Goal: Task Accomplishment & Management: Complete application form

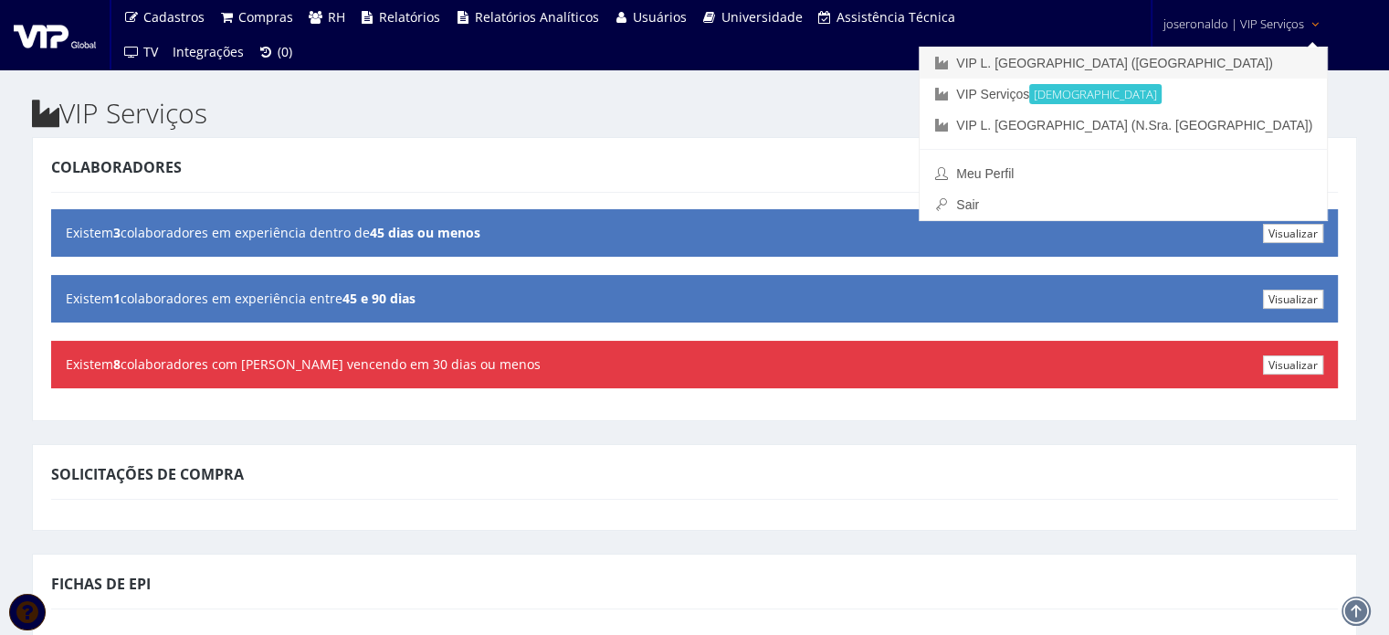
click at [1182, 58] on link "VIP L. [GEOGRAPHIC_DATA] ([GEOGRAPHIC_DATA])" at bounding box center [1123, 62] width 407 height 31
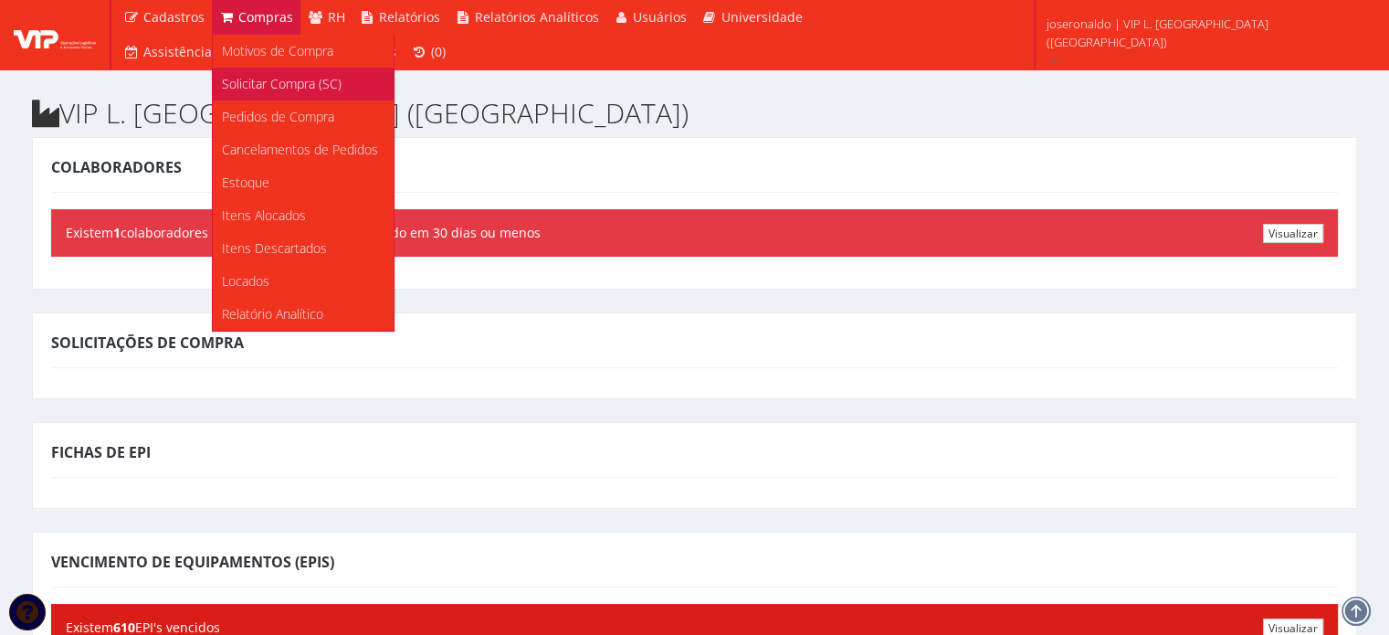
click at [259, 84] on span "Solicitar Compra (SC)" at bounding box center [282, 83] width 120 height 17
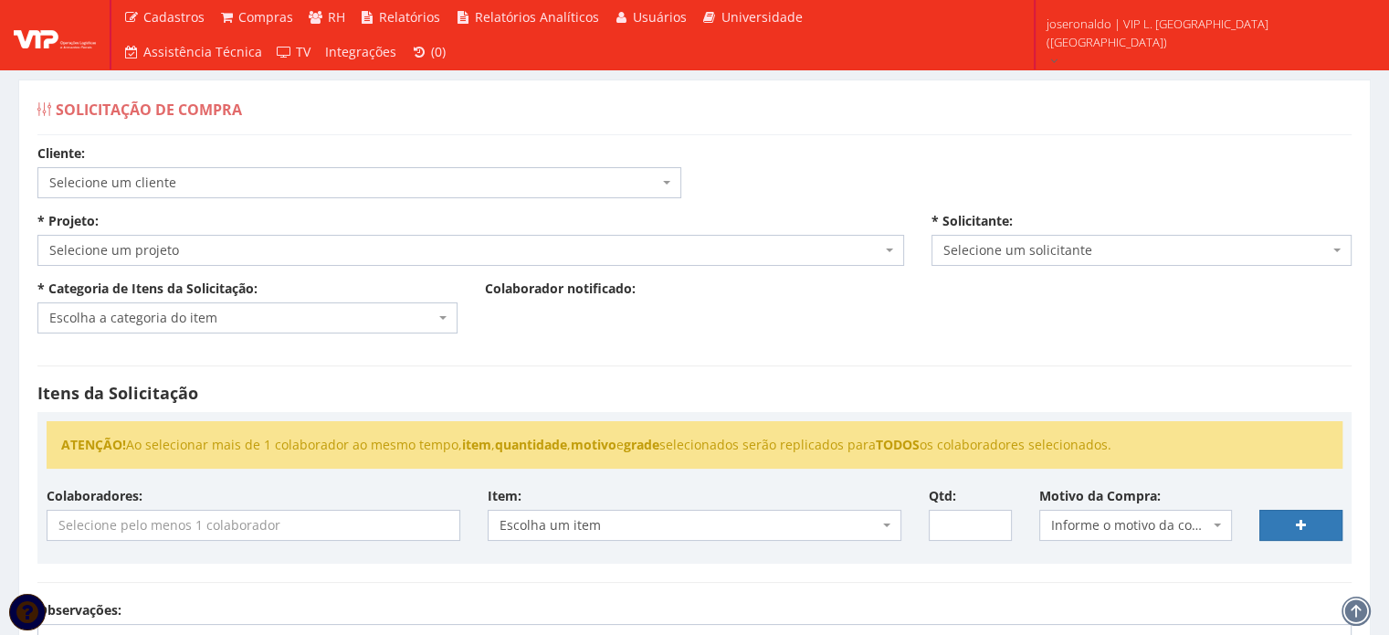
click at [165, 189] on span "Selecione um cliente" at bounding box center [353, 183] width 609 height 18
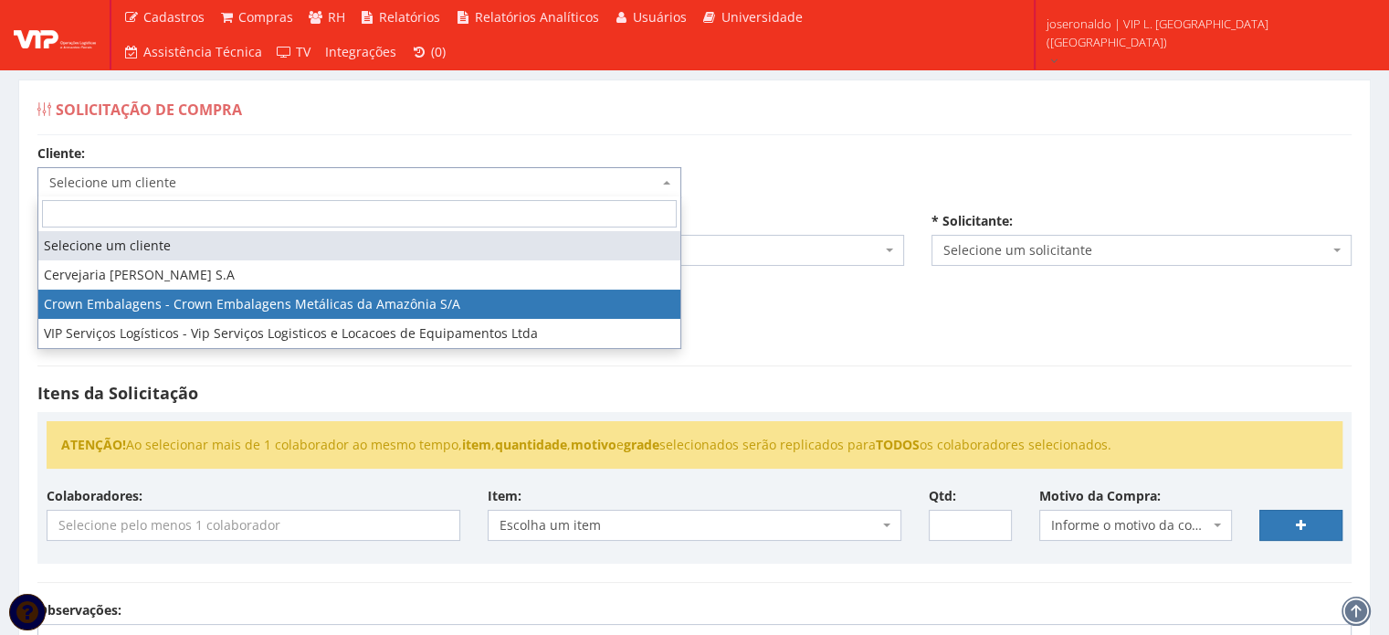
select select "23"
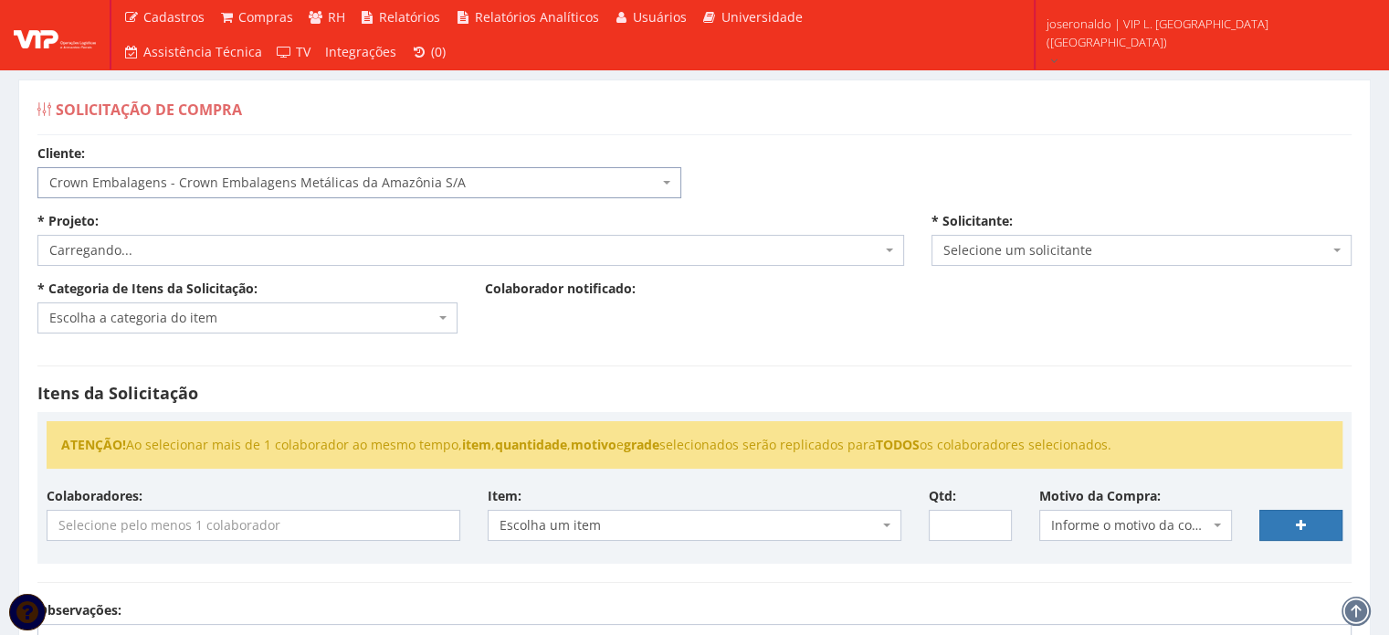
click at [180, 244] on span "Carregando..." at bounding box center [465, 250] width 832 height 18
click at [196, 247] on span "Selecione um projeto" at bounding box center [465, 250] width 832 height 18
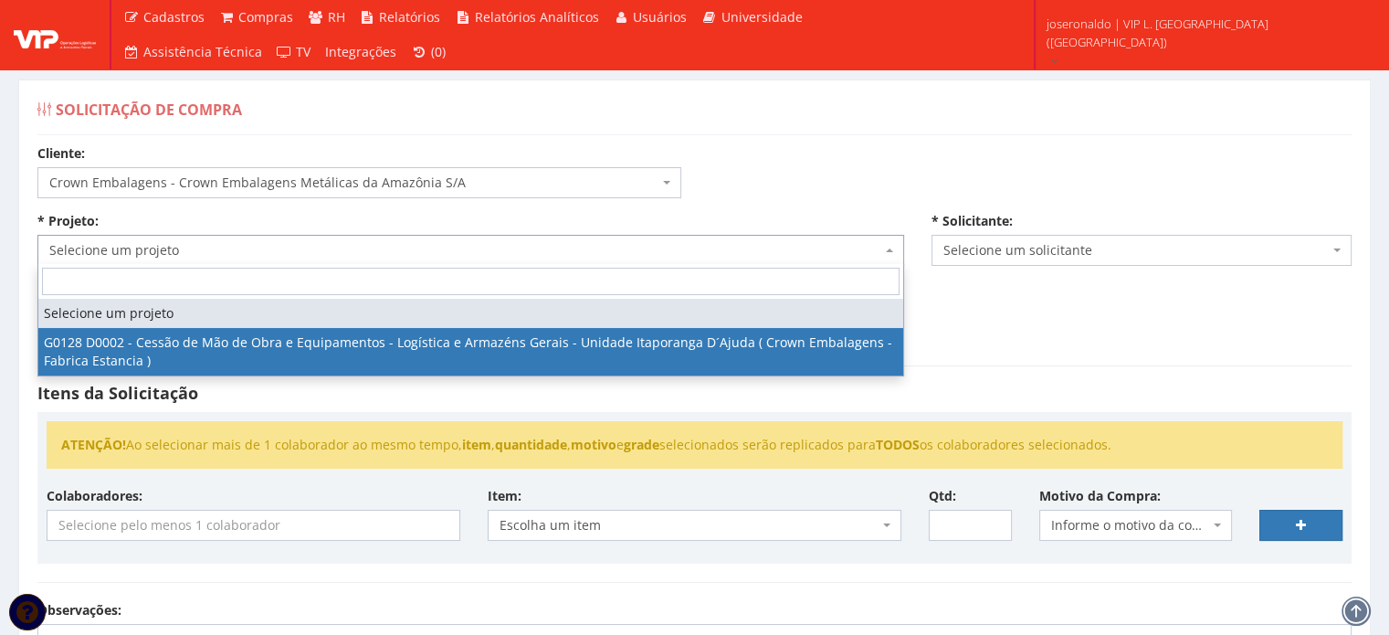
select select "128"
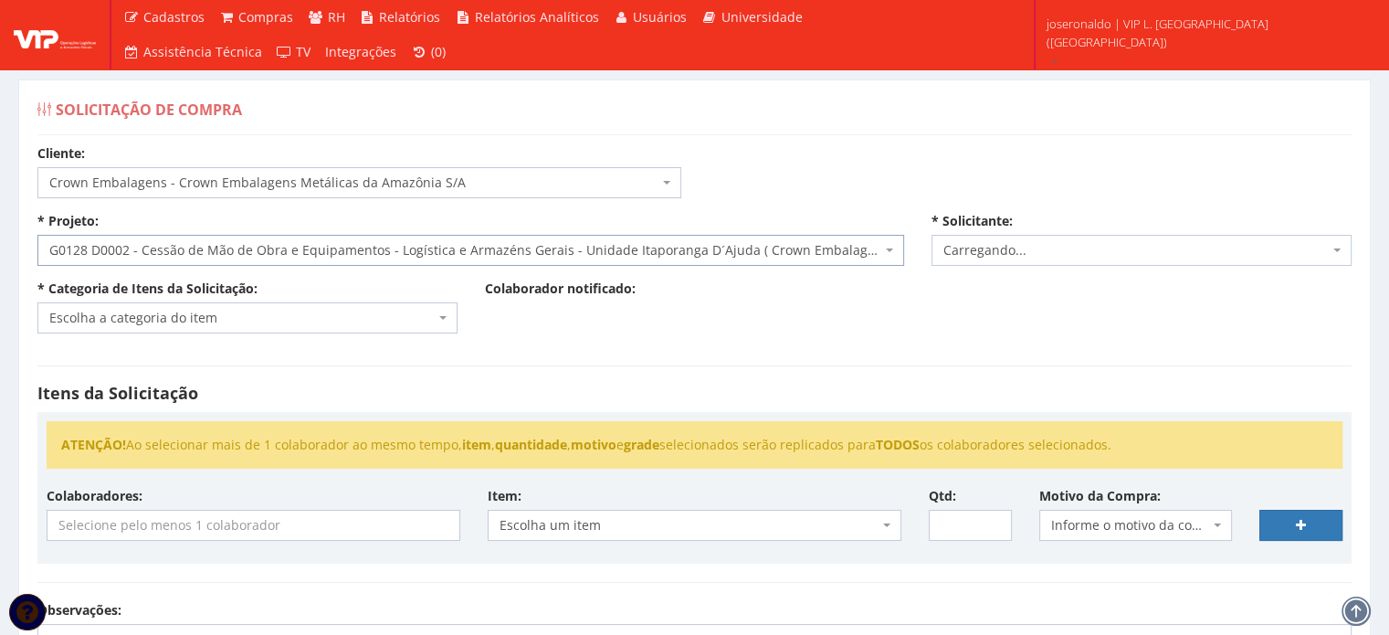
select select "1278"
click at [81, 324] on span "Escolha a categoria do item" at bounding box center [241, 318] width 385 height 18
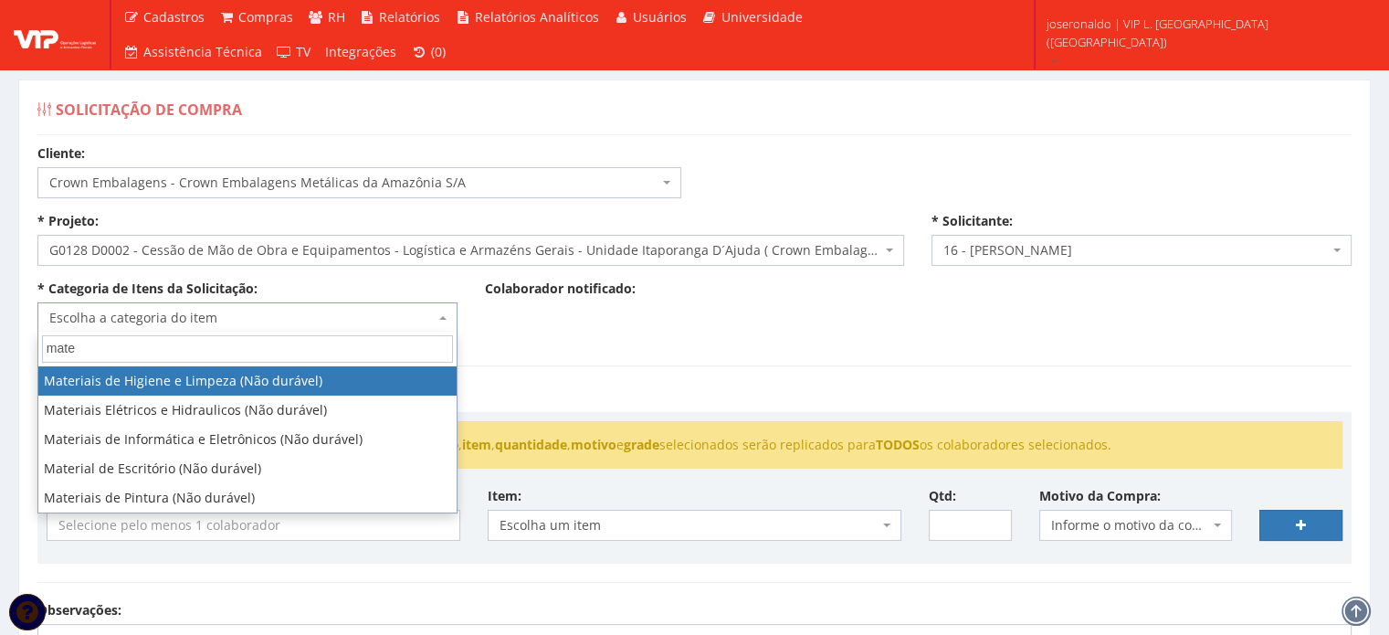
type input "mate"
select select "5"
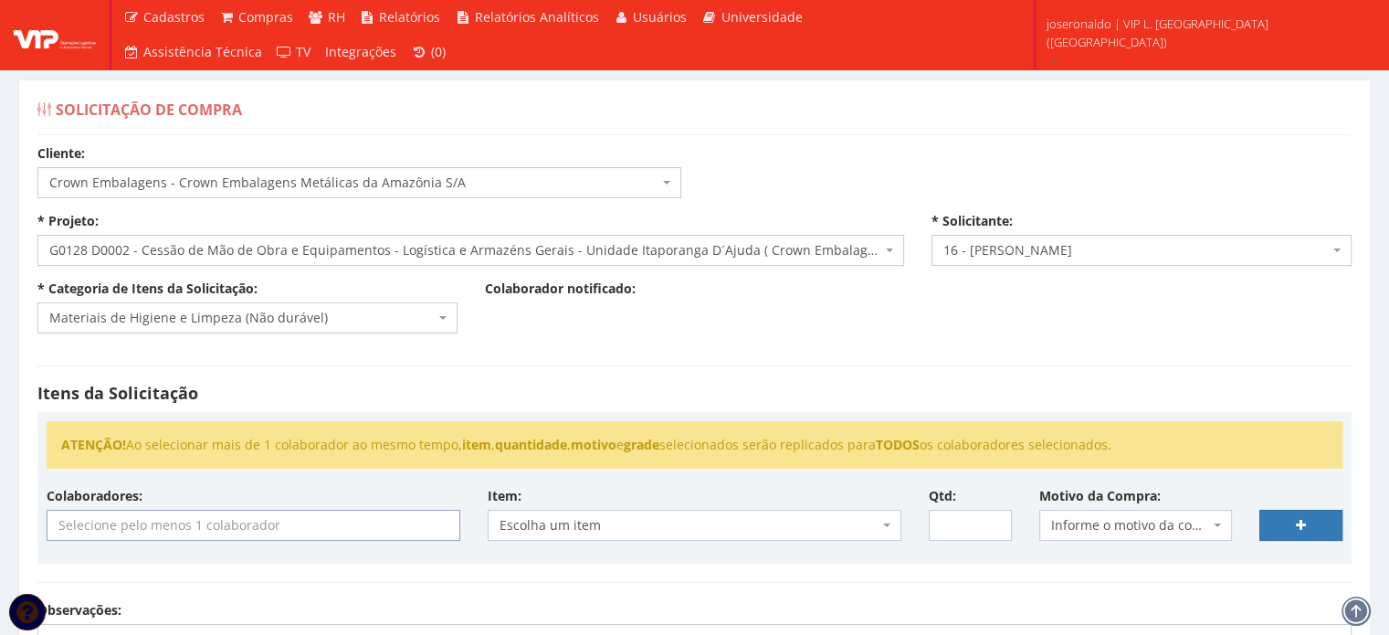
click at [230, 526] on input "search" at bounding box center [253, 524] width 412 height 29
click at [285, 501] on div "Colaboradores: - [PERSON_NAME] (Ativo) 9604 - [PERSON_NAME] APARECIDO [PERSON_N…" at bounding box center [253, 514] width 441 height 54
click at [210, 515] on input "search" at bounding box center [253, 524] width 412 height 29
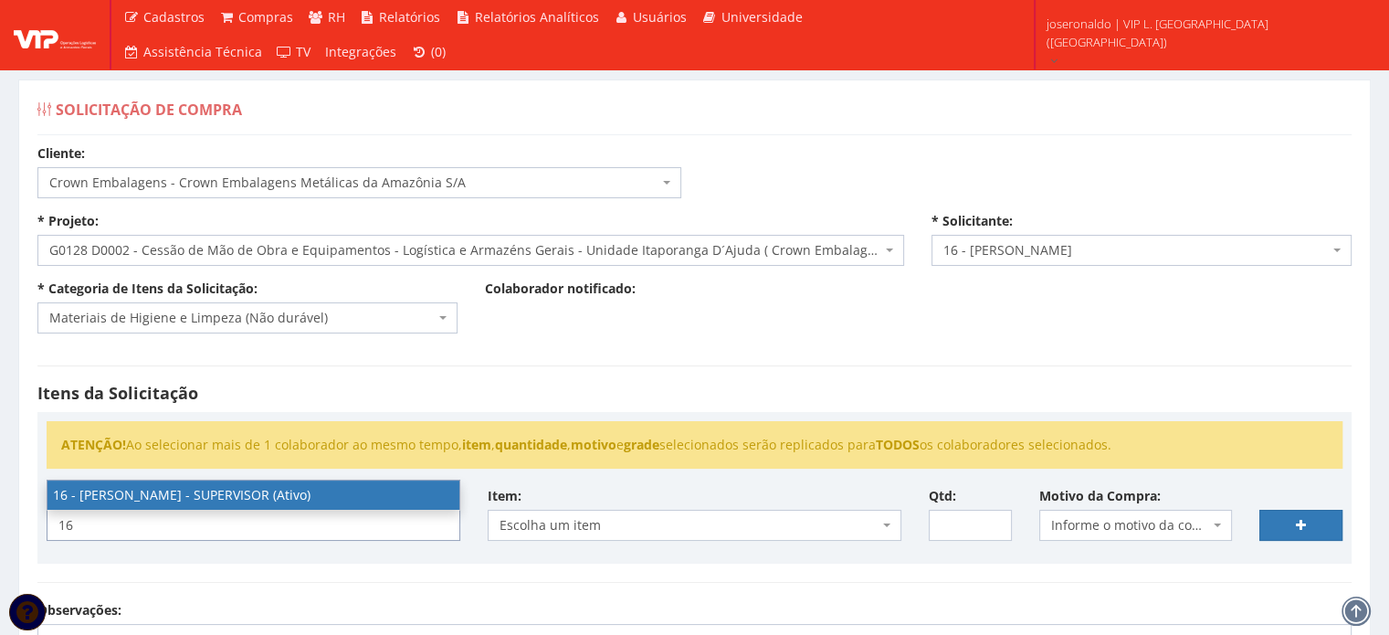
type input "16"
select select "1278"
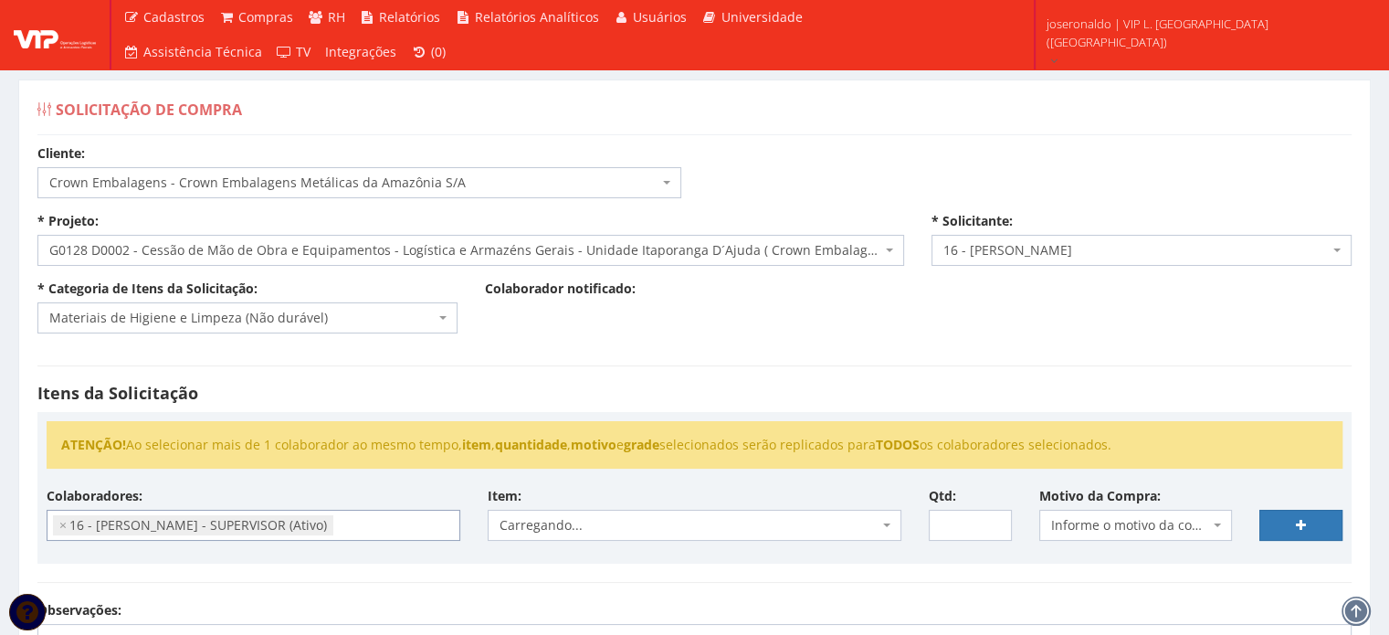
scroll to position [258, 0]
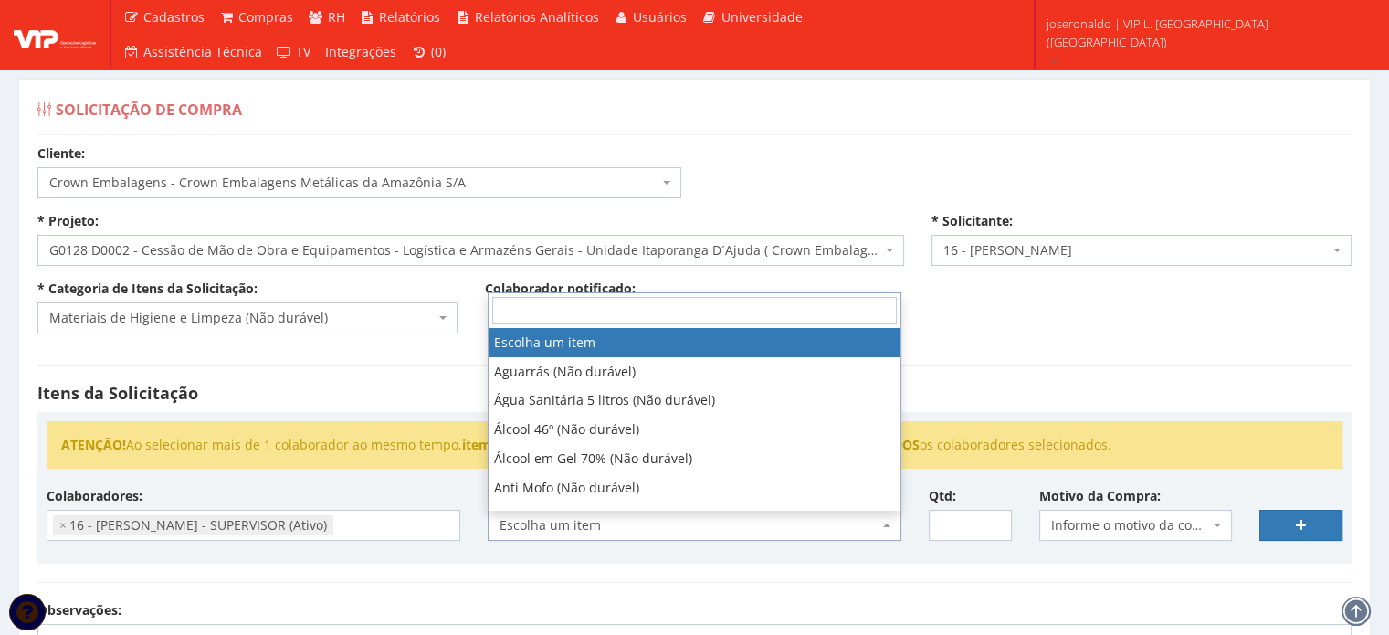
click at [639, 521] on span "Escolha um item" at bounding box center [689, 525] width 379 height 18
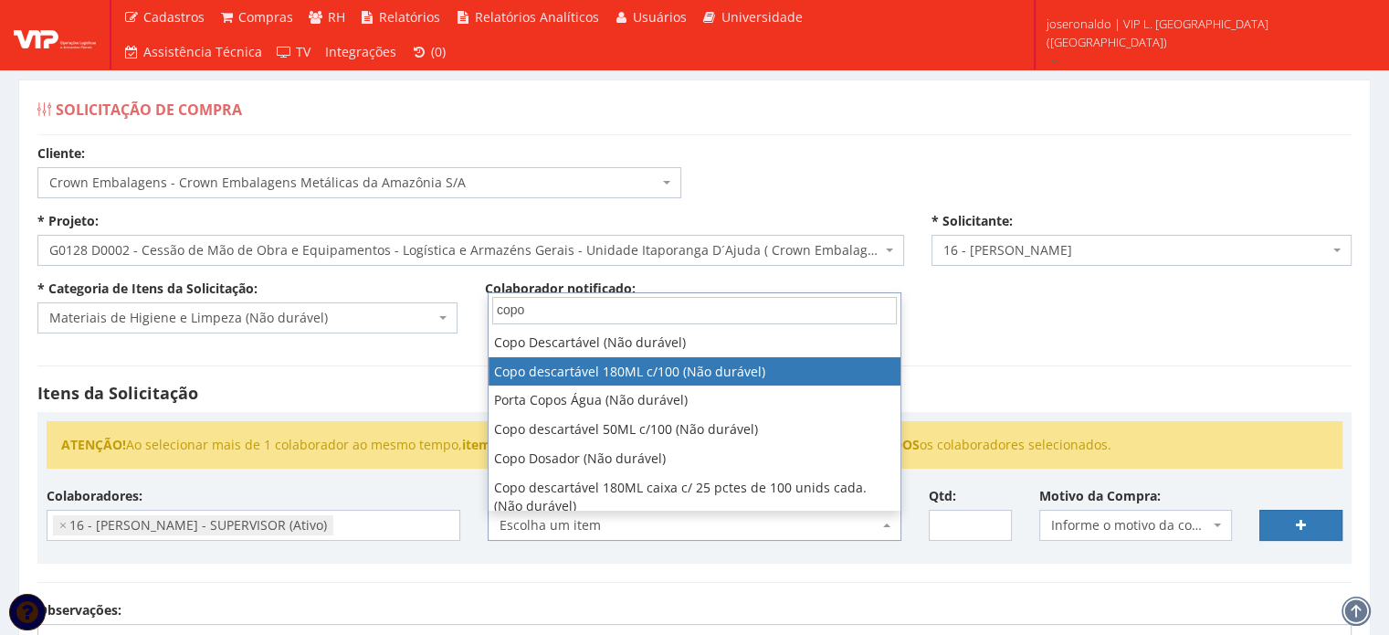
type input "copo"
select select "823"
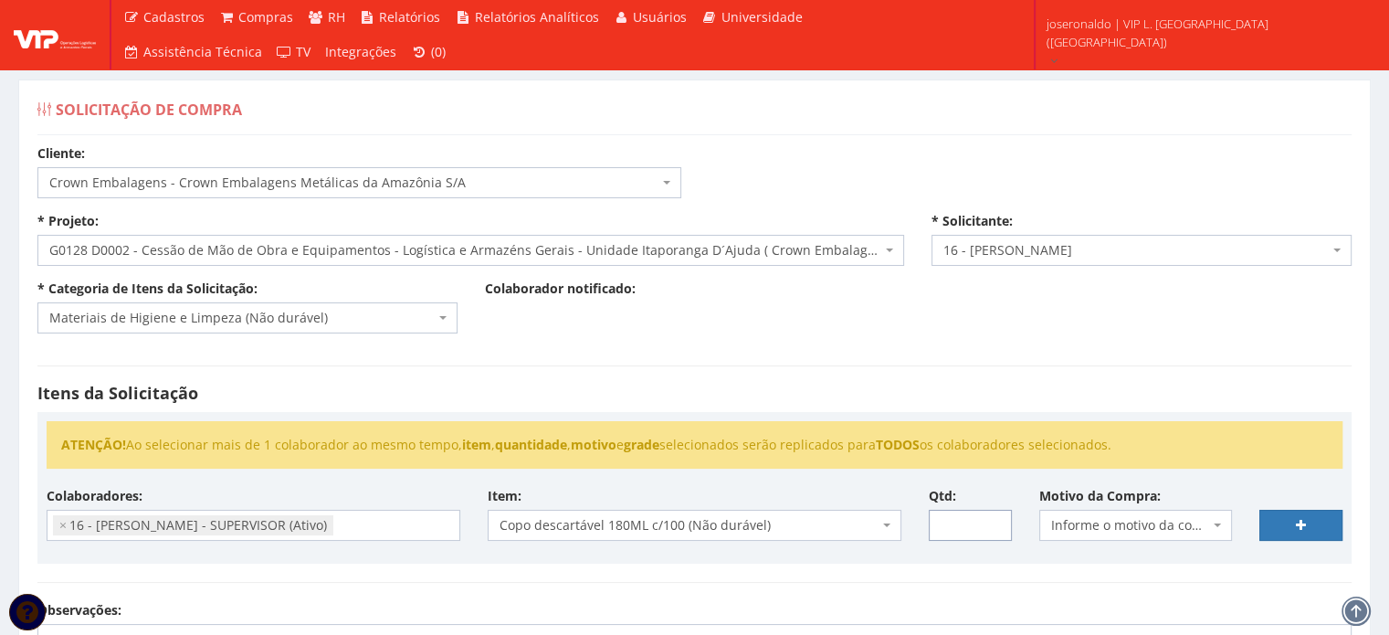
click at [950, 525] on input "Qtd:" at bounding box center [970, 525] width 83 height 31
type input "10"
click at [1089, 523] on span "Informe o motivo da compra" at bounding box center [1130, 525] width 159 height 18
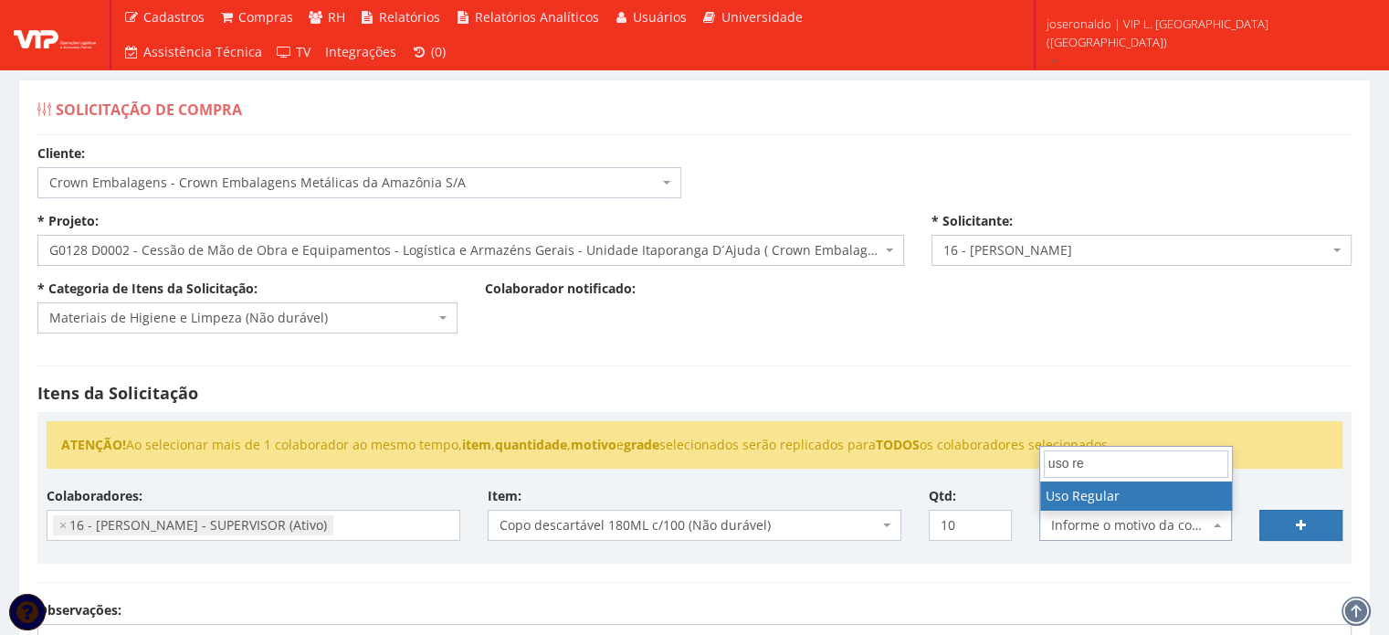
type input "uso re"
select select "13"
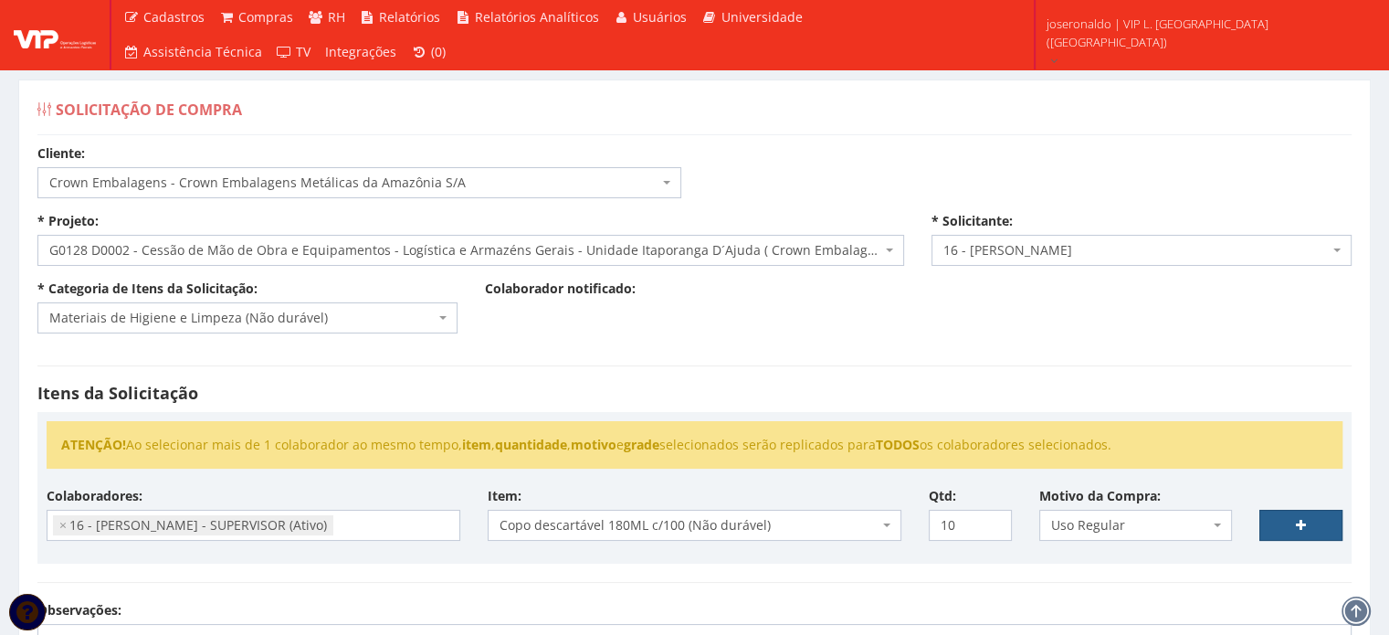
click at [1295, 514] on link at bounding box center [1300, 525] width 83 height 31
select select
type input "0"
select select
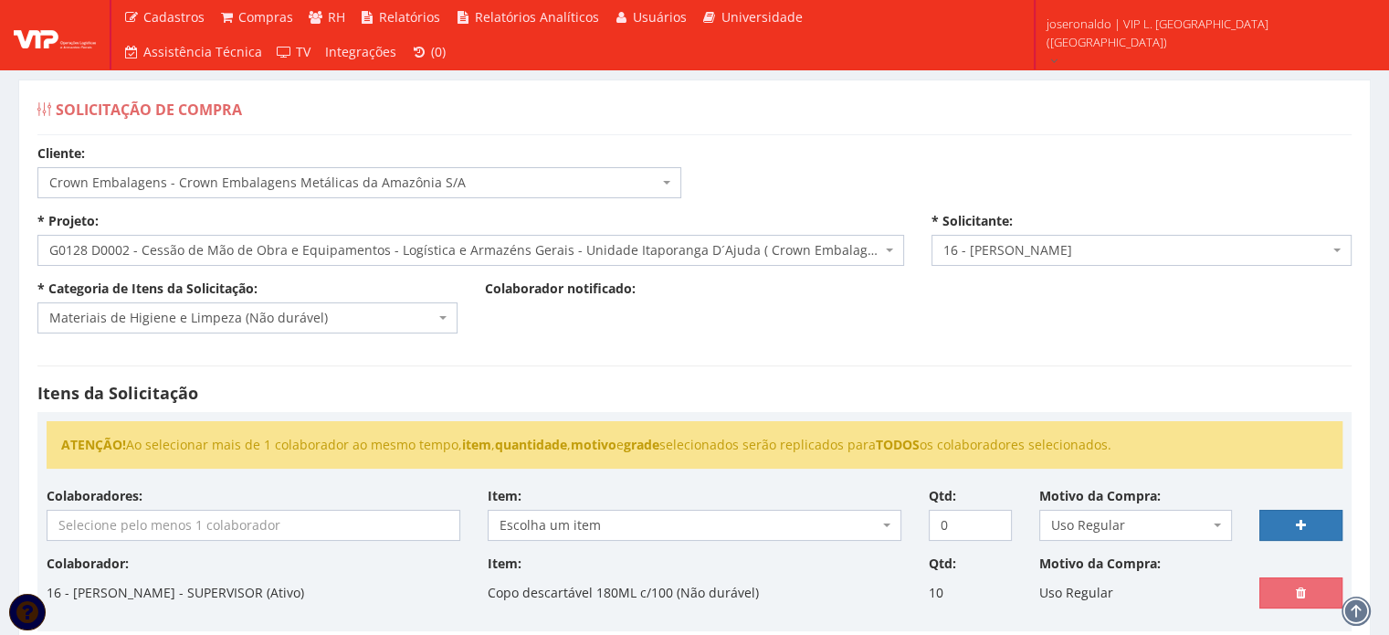
click at [392, 525] on input "search" at bounding box center [253, 524] width 412 height 29
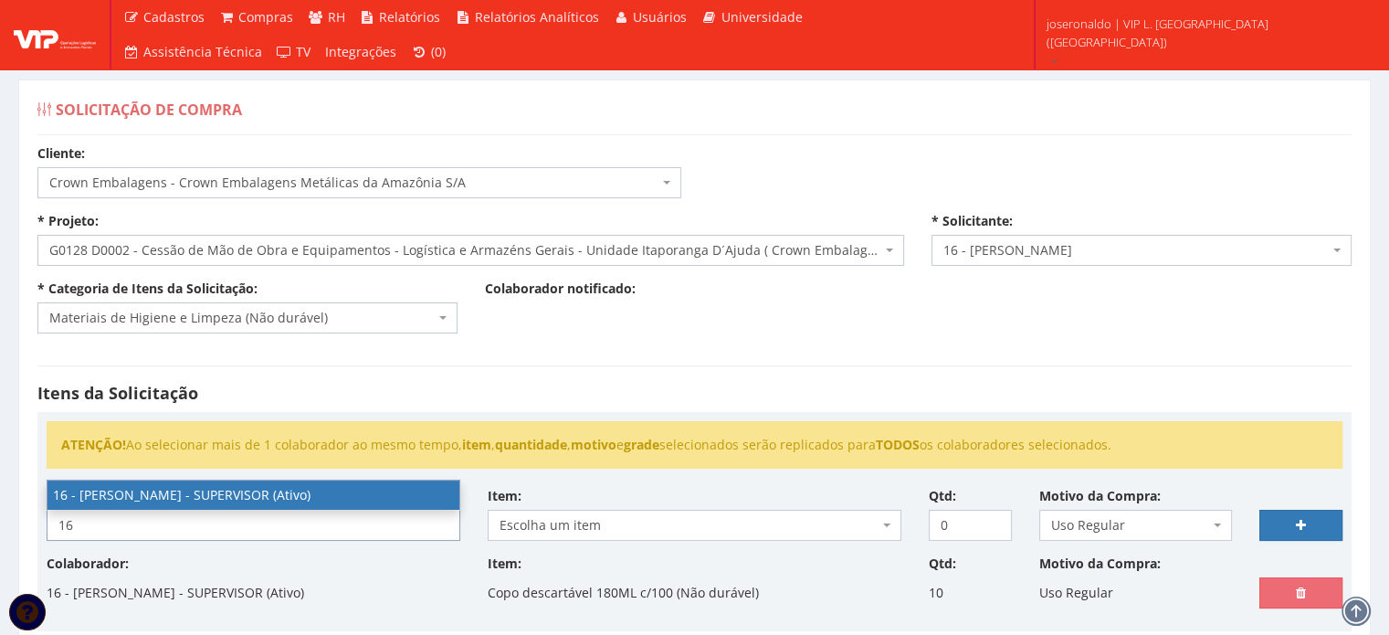
type input "16"
select select "1278"
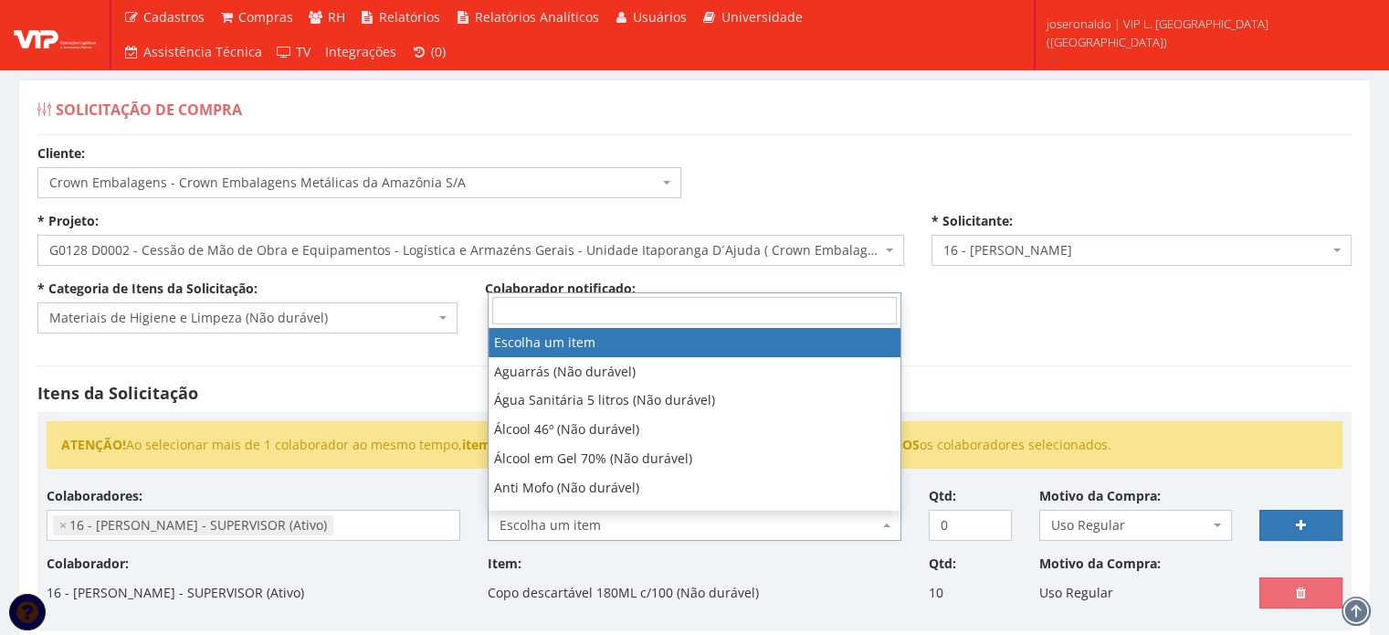
click at [627, 527] on span "Escolha um item" at bounding box center [689, 525] width 379 height 18
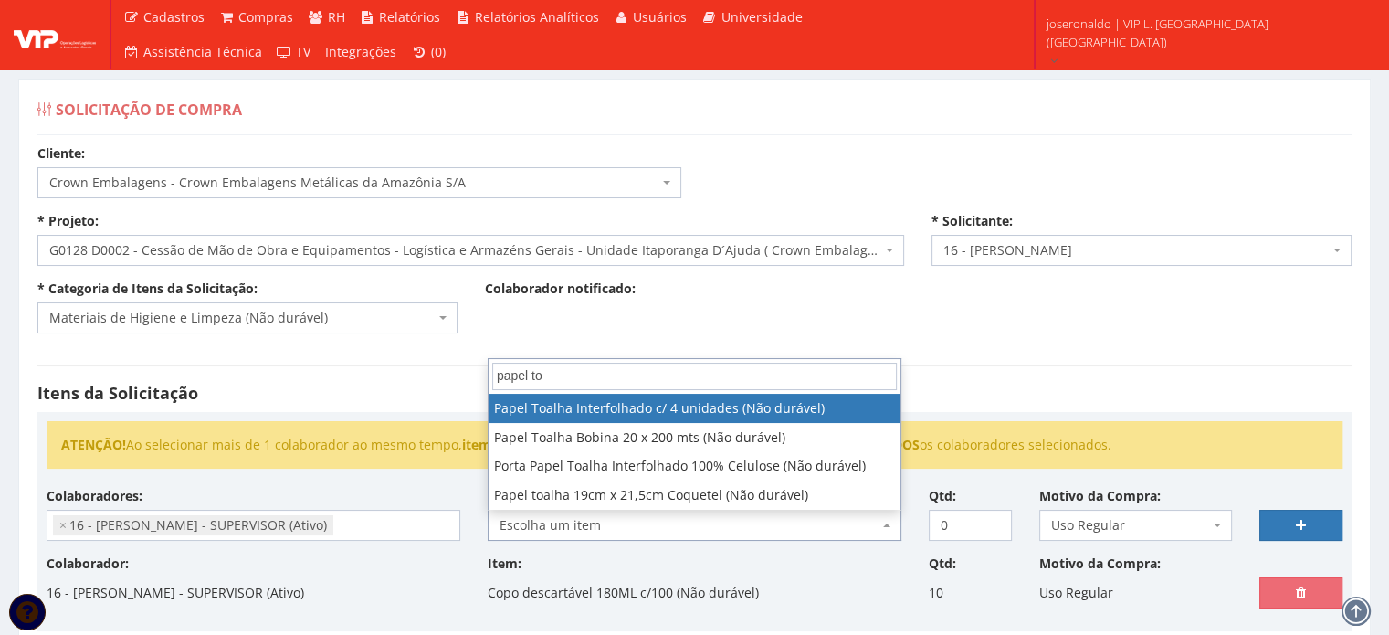
type input "papel to"
select select "263"
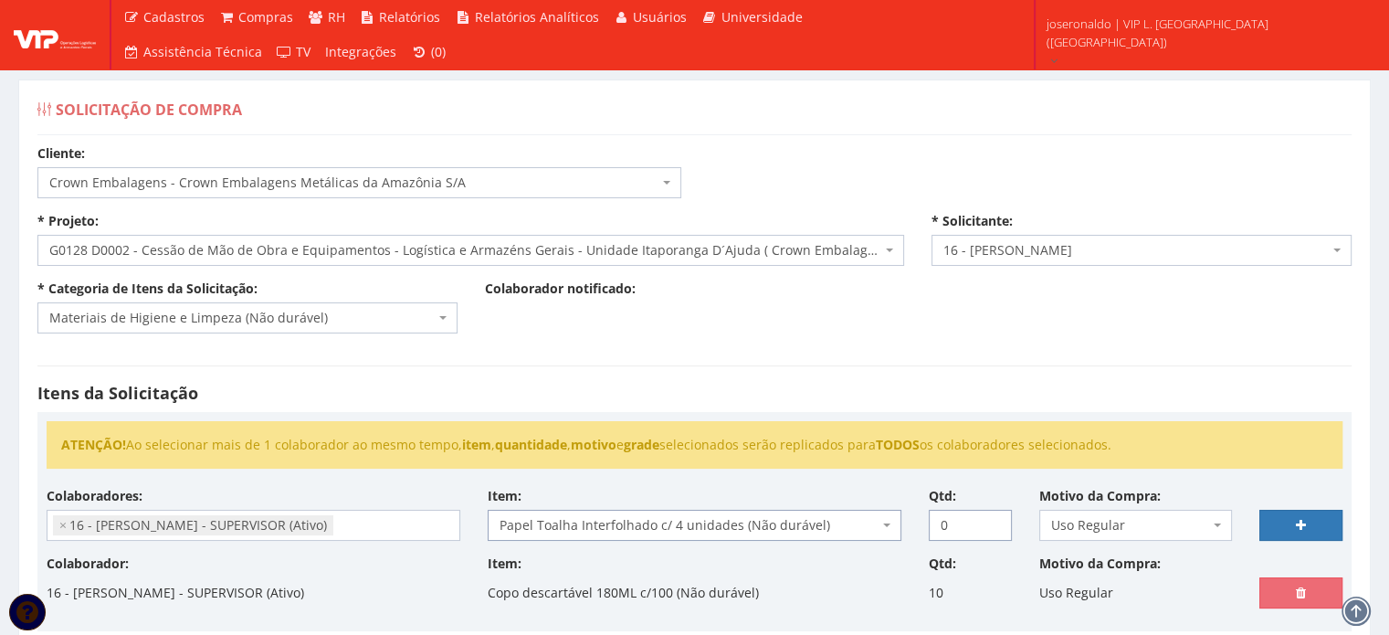
click at [967, 525] on input "0" at bounding box center [970, 525] width 83 height 31
type input "10"
click at [1322, 521] on link at bounding box center [1300, 525] width 83 height 31
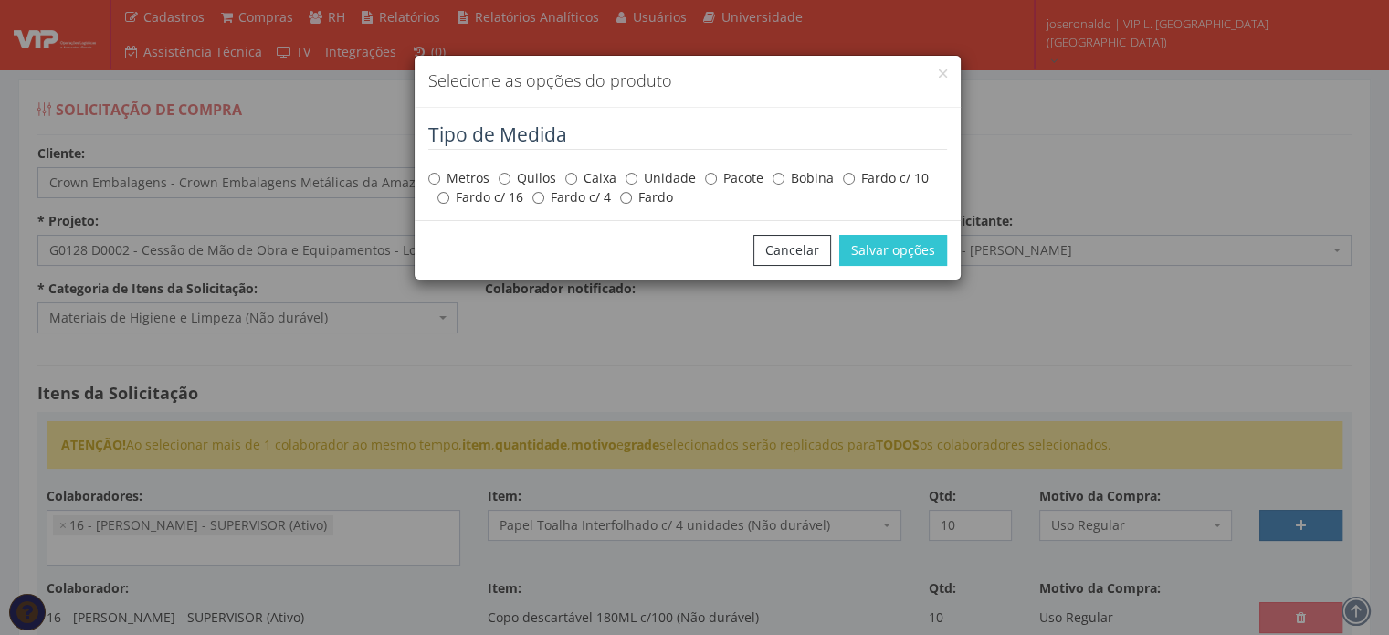
click at [715, 175] on label "Pacote" at bounding box center [734, 178] width 58 height 18
click at [715, 175] on input "Pacote" at bounding box center [711, 179] width 12 height 12
radio input "true"
click at [898, 246] on button "Salvar opções" at bounding box center [893, 250] width 108 height 31
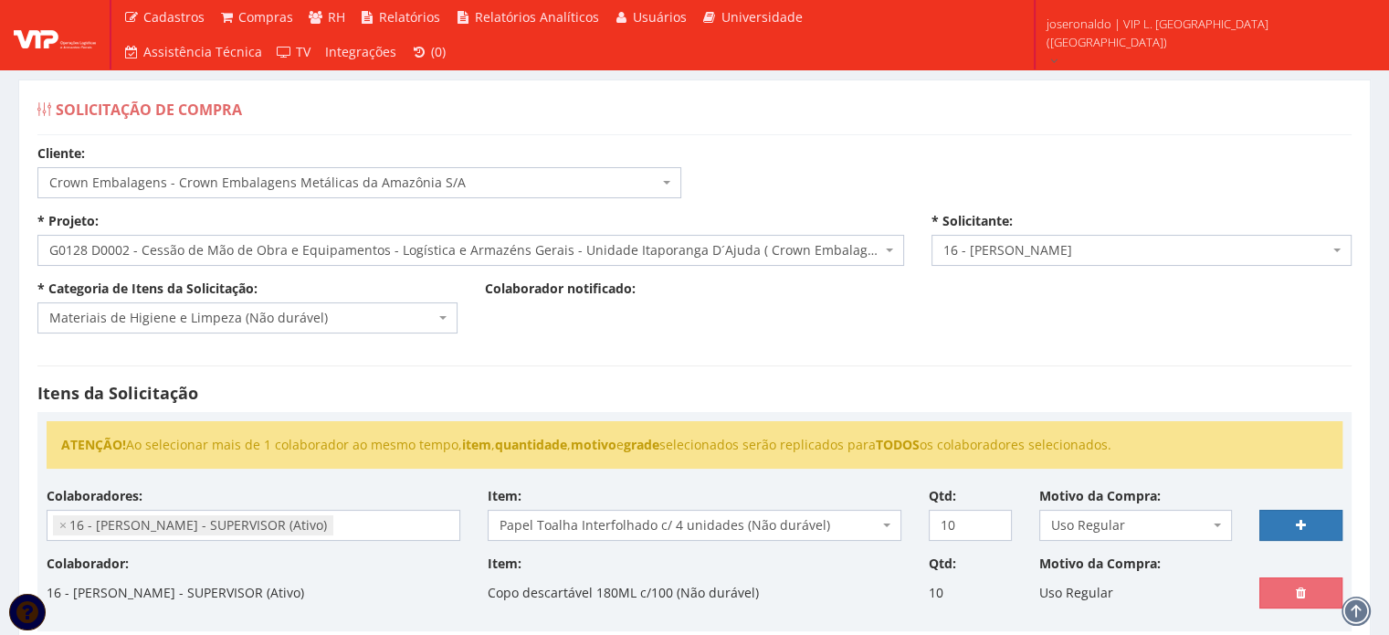
select select
type input "0"
select select
click at [238, 517] on input "search" at bounding box center [253, 524] width 412 height 29
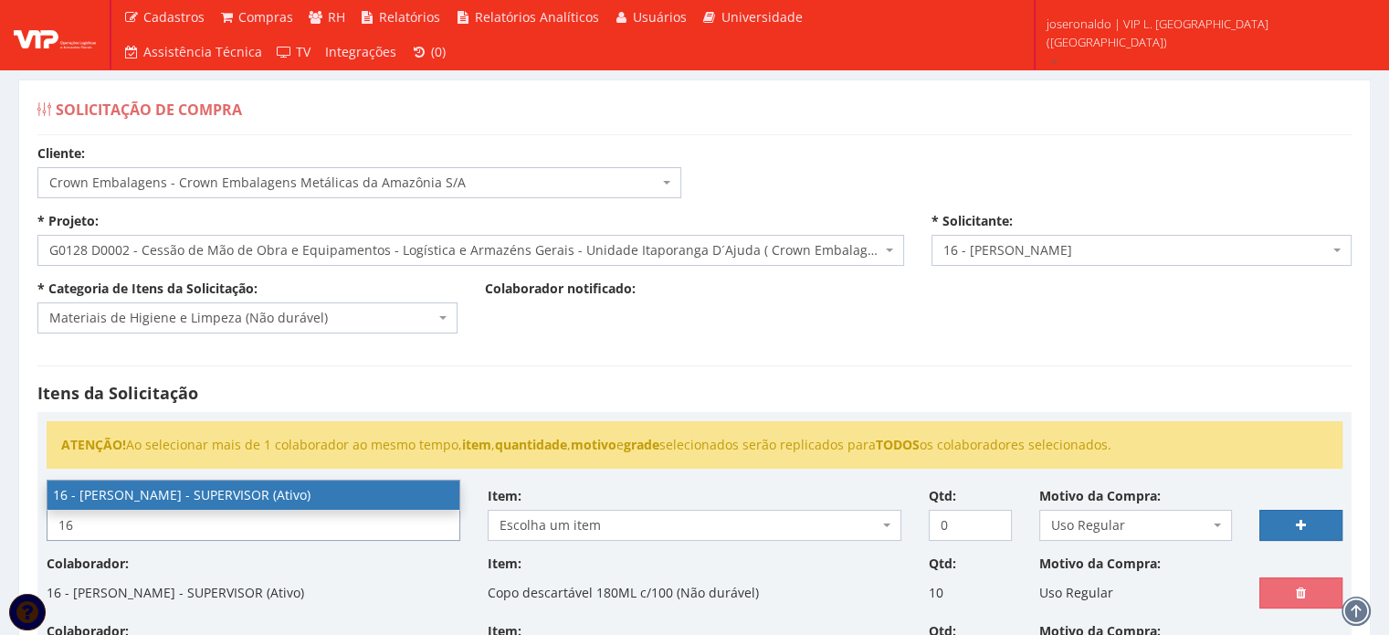
type input "16"
select select "1278"
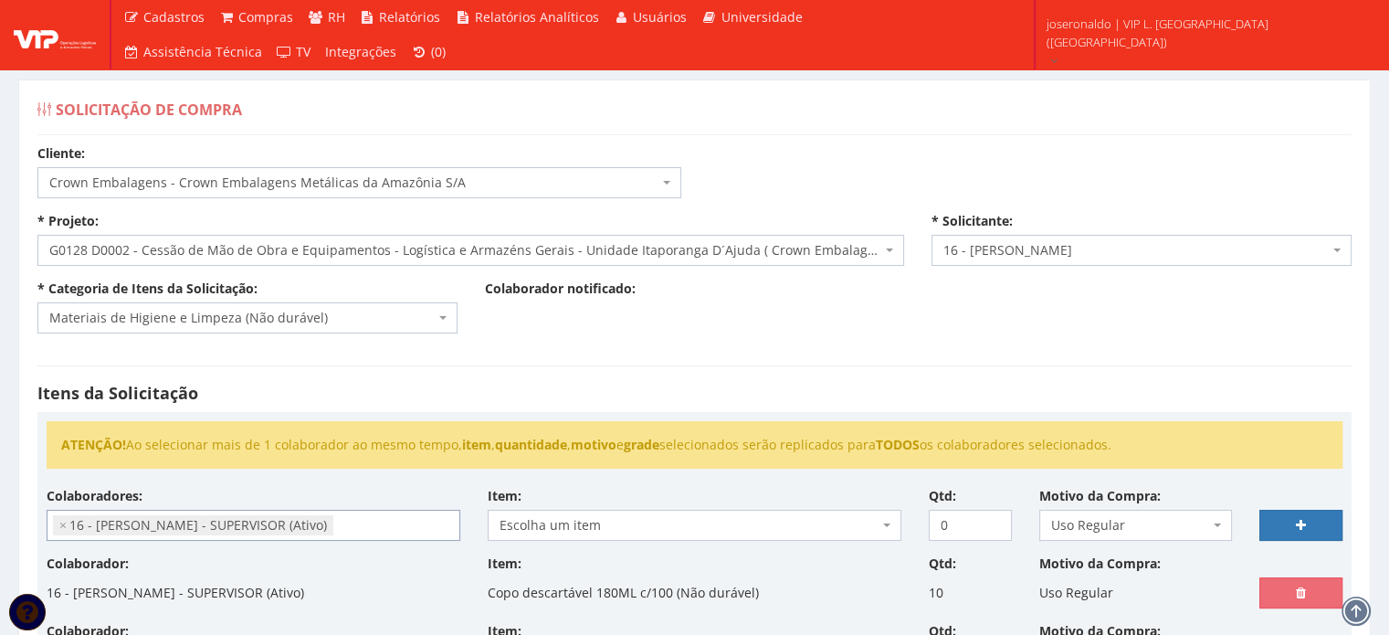
click at [615, 520] on span "Escolha um item" at bounding box center [689, 525] width 379 height 18
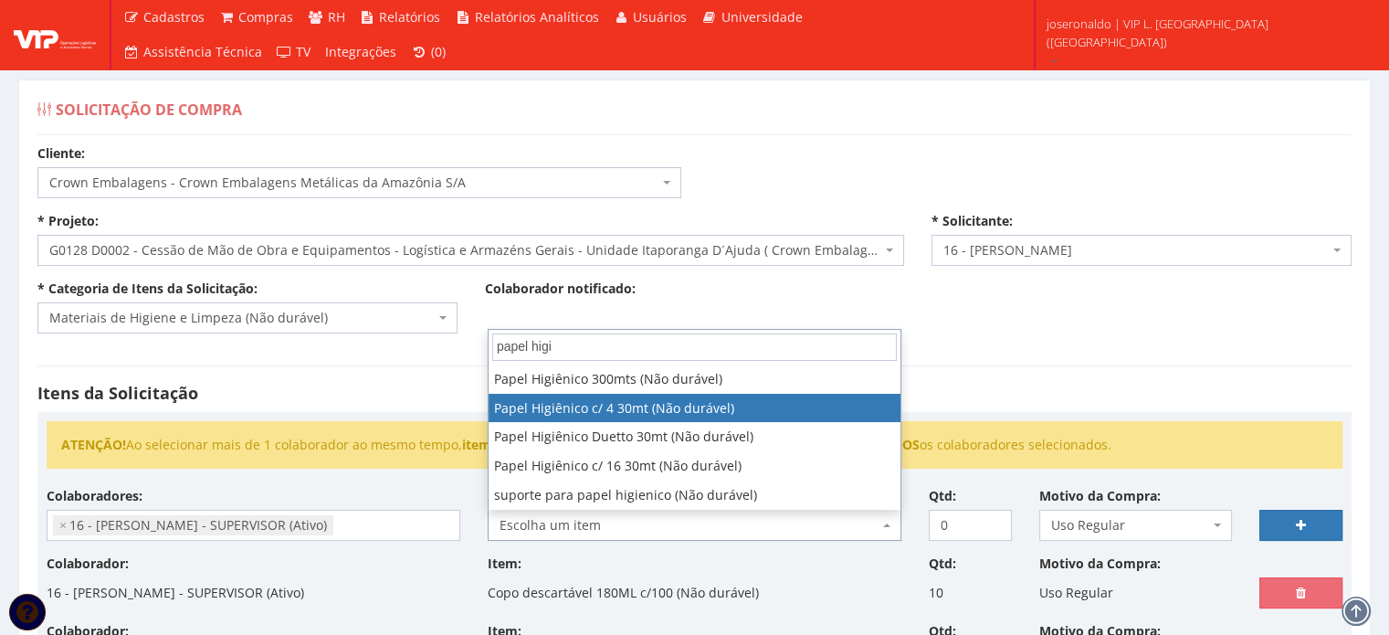
type input "papel higi"
select select "331"
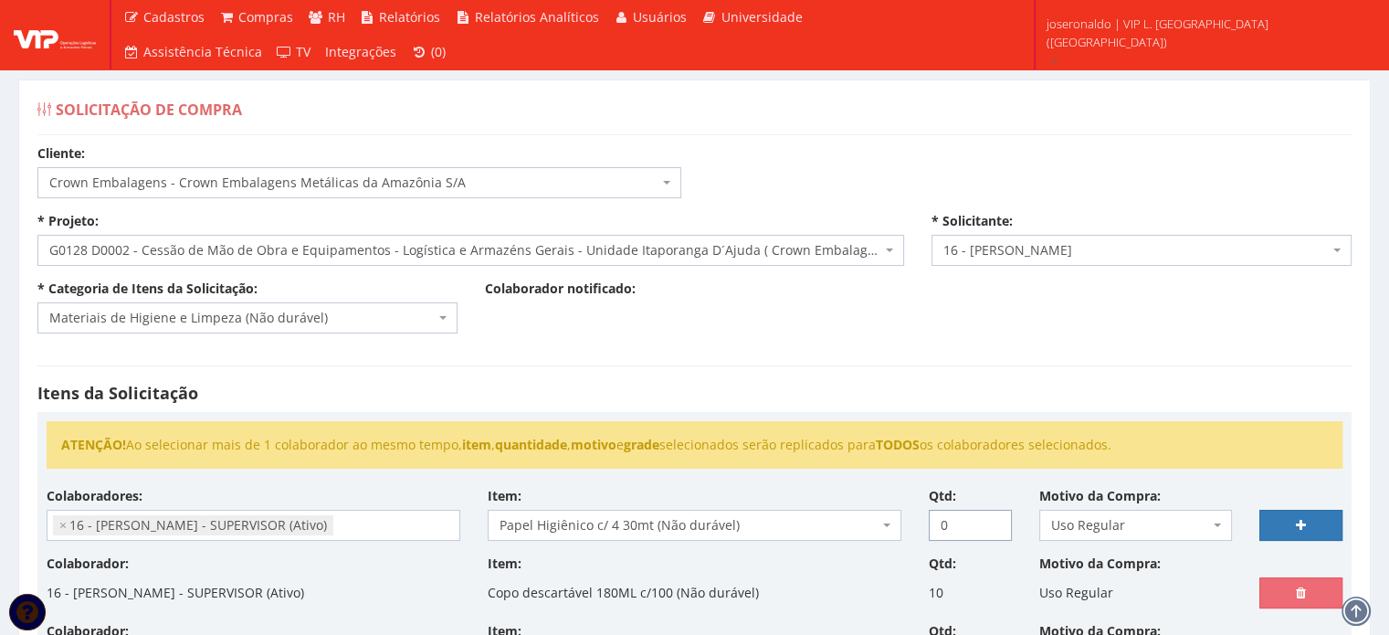
drag, startPoint x: 965, startPoint y: 518, endPoint x: 887, endPoint y: 518, distance: 78.5
click at [888, 518] on div "Colaboradores: - [PERSON_NAME] (Ativo) 9604 - [PERSON_NAME] APARECIDO [PERSON_N…" at bounding box center [694, 521] width 1323 height 68
type input "5"
click at [1286, 516] on link at bounding box center [1300, 525] width 83 height 31
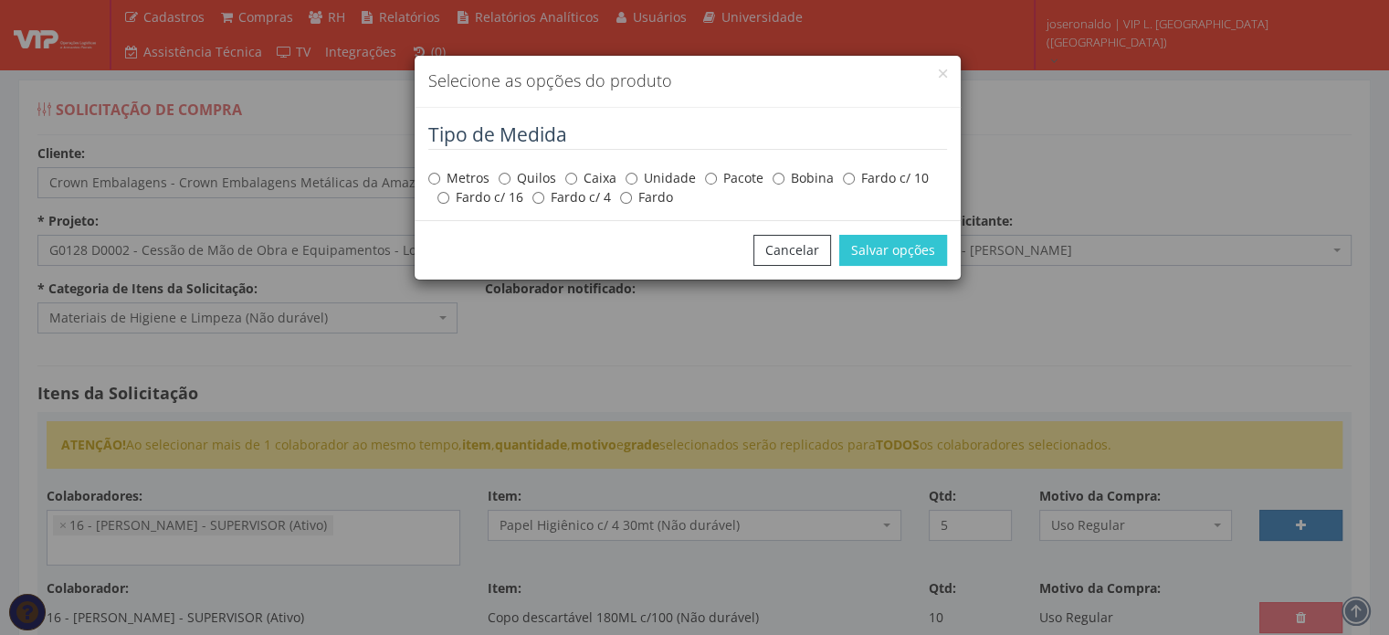
click at [723, 174] on label "Pacote" at bounding box center [734, 178] width 58 height 18
click at [717, 174] on input "Pacote" at bounding box center [711, 179] width 12 height 12
radio input "true"
click at [908, 251] on button "Salvar opções" at bounding box center [893, 250] width 108 height 31
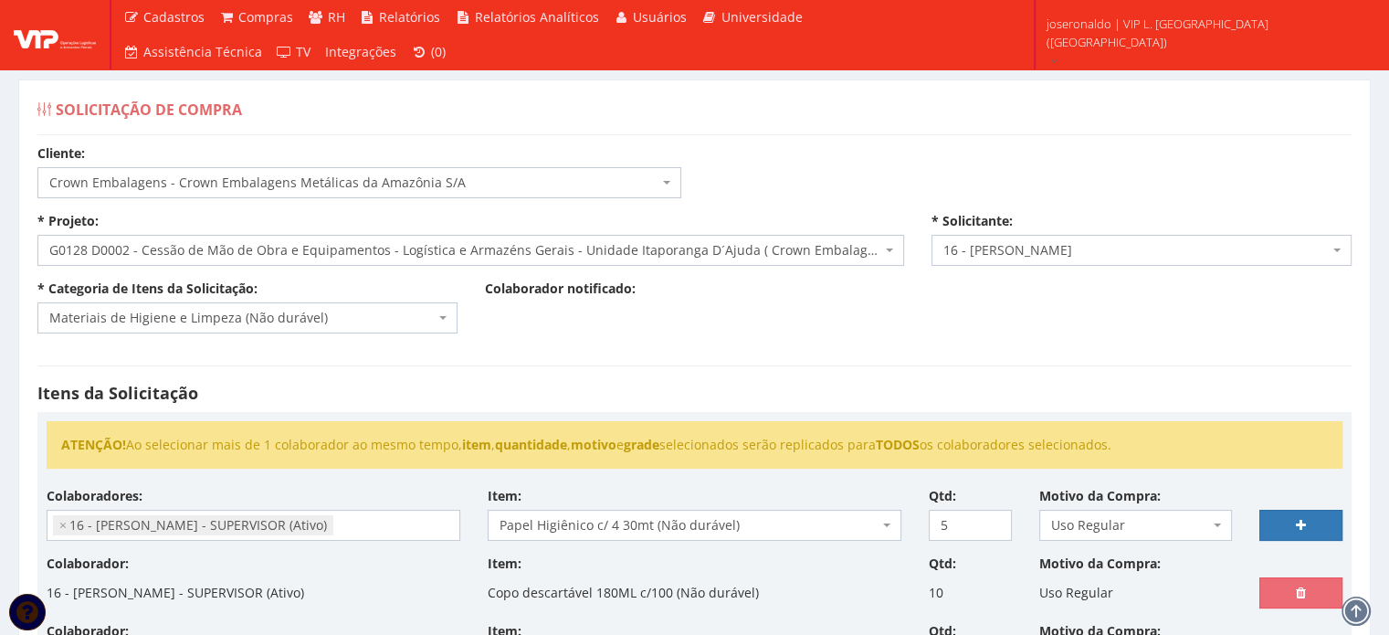
select select
type input "0"
select select
click at [268, 534] on input "search" at bounding box center [253, 524] width 412 height 29
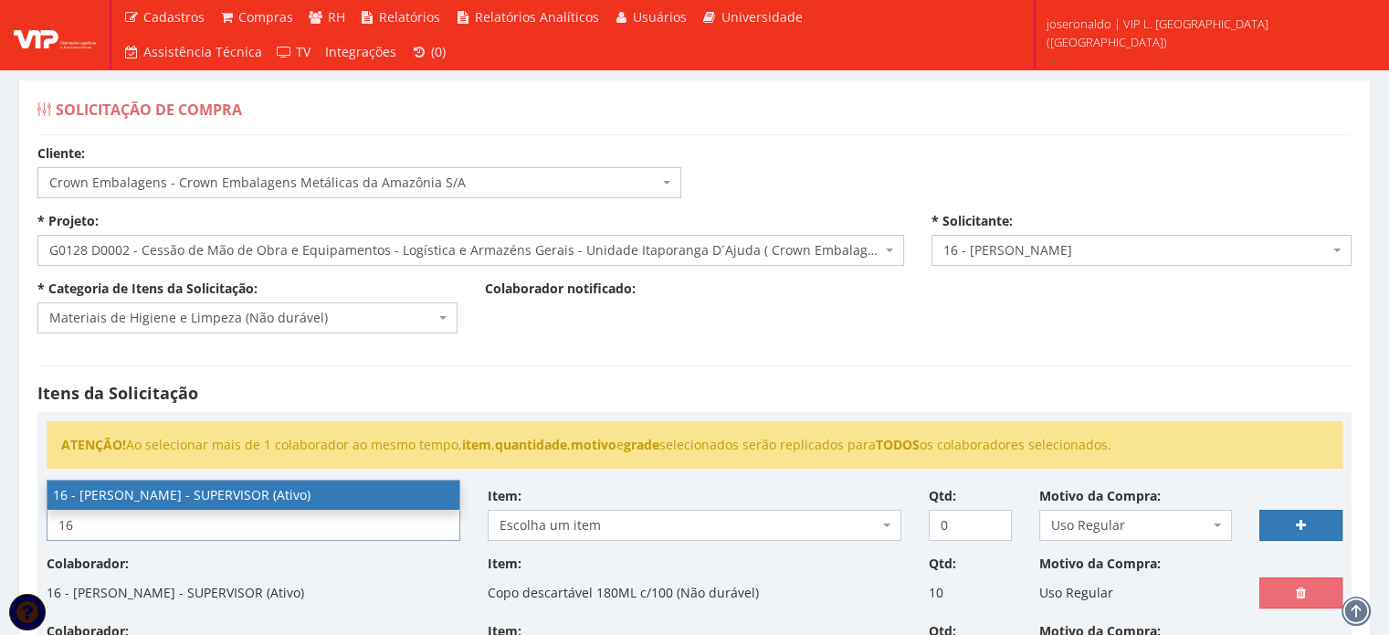
type input "16"
select select "1278"
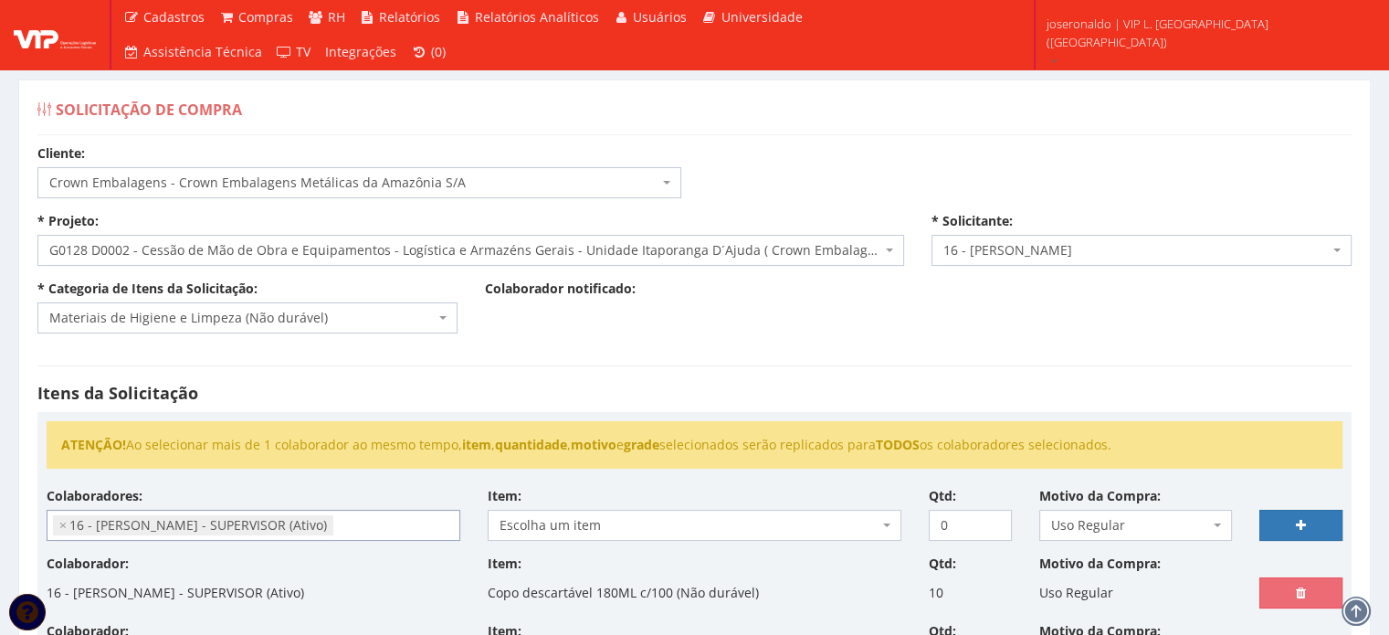
click at [579, 518] on span "Escolha um item" at bounding box center [689, 525] width 379 height 18
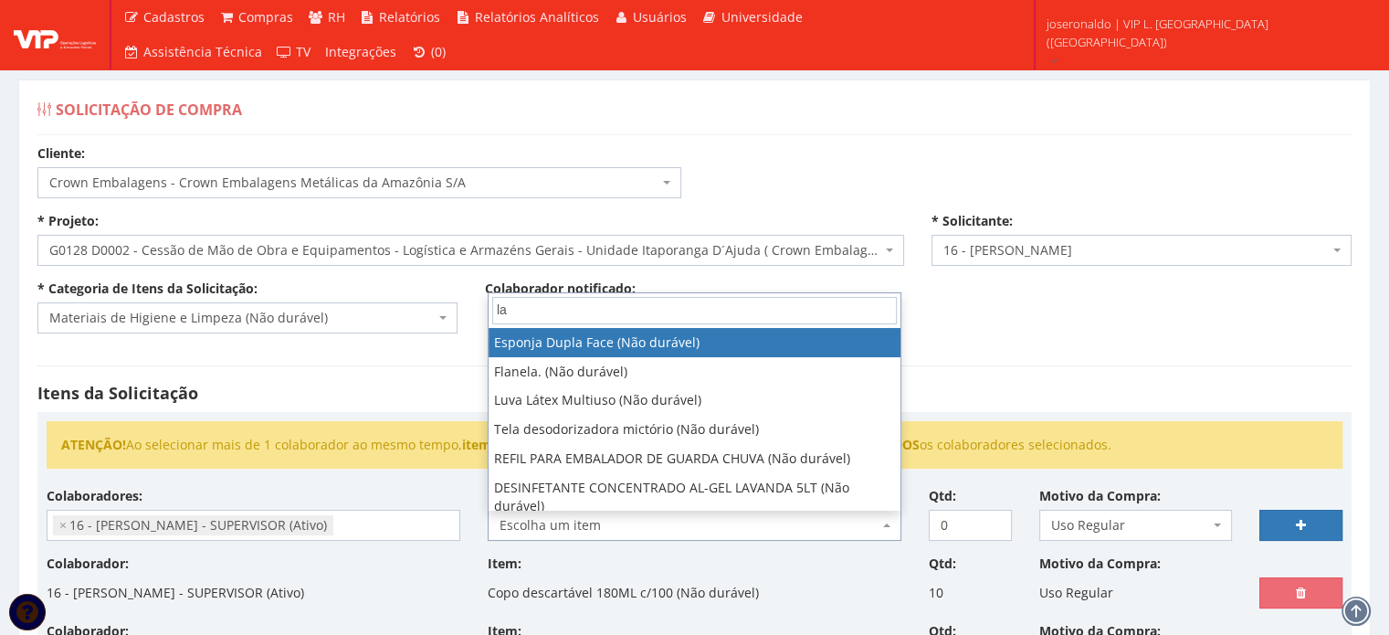
type input "l"
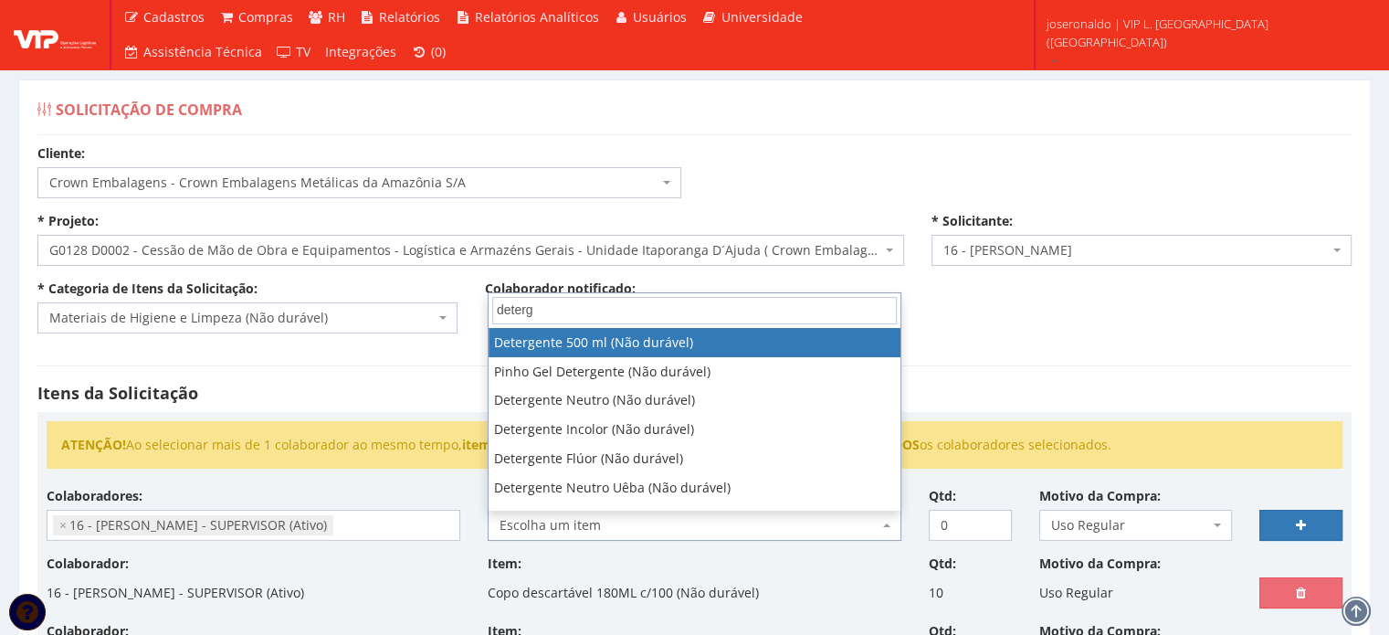
type input "deterg"
select select "119"
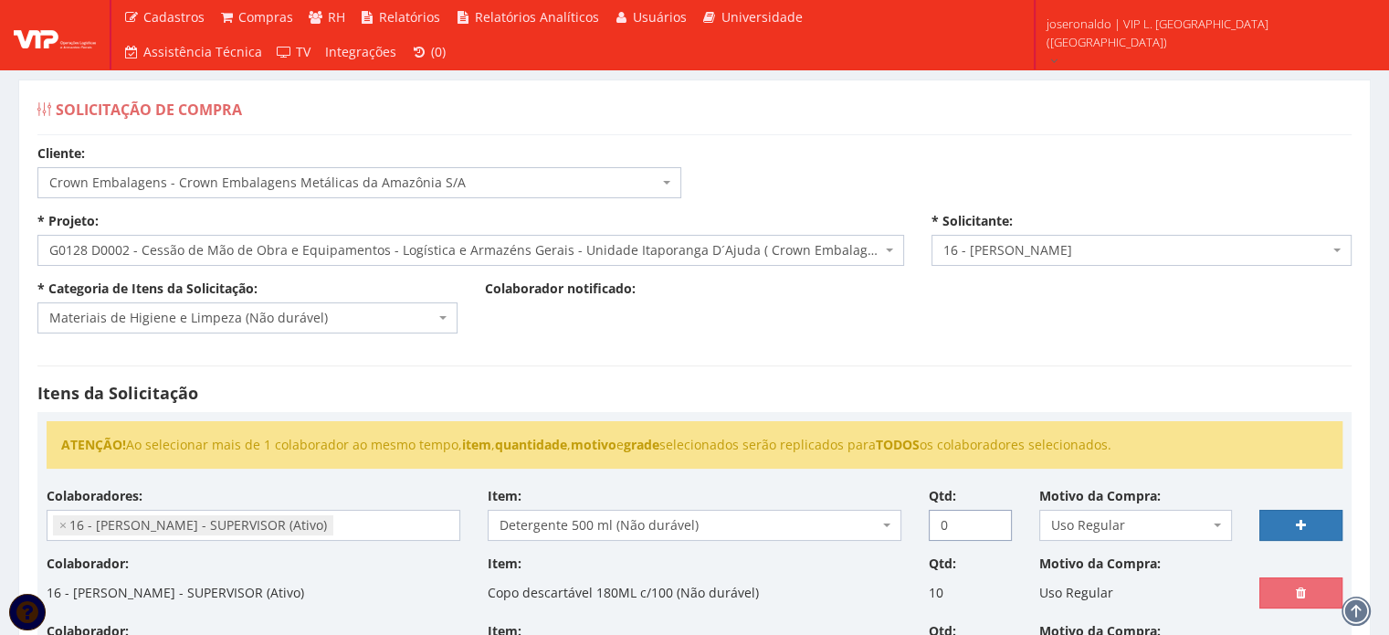
drag, startPoint x: 962, startPoint y: 521, endPoint x: 902, endPoint y: 521, distance: 59.4
click at [902, 521] on div "Colaboradores: - [PERSON_NAME] (Ativo) 9604 - [PERSON_NAME] APARECIDO [PERSON_N…" at bounding box center [694, 521] width 1323 height 68
type input "6"
click at [1264, 521] on link at bounding box center [1300, 525] width 83 height 31
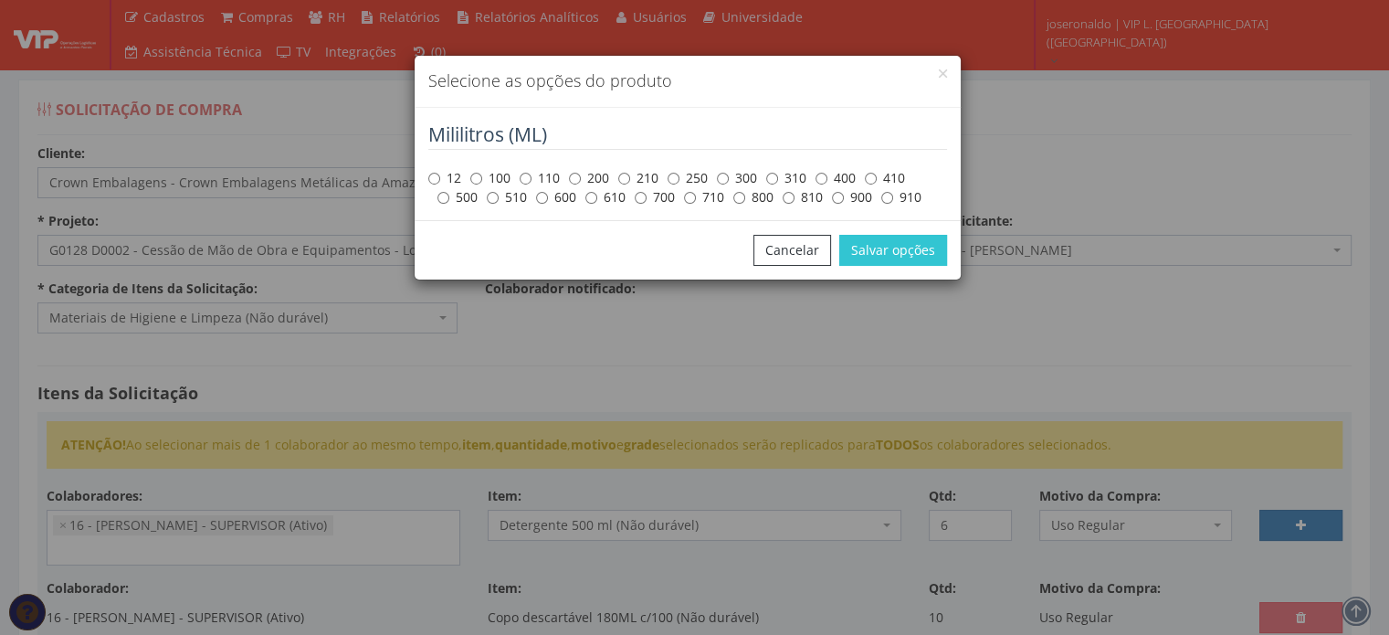
click at [449, 201] on label "500" at bounding box center [457, 197] width 40 height 18
click at [449, 201] on input "500" at bounding box center [443, 198] width 12 height 12
radio input "true"
click at [927, 252] on button "Salvar opções" at bounding box center [893, 250] width 108 height 31
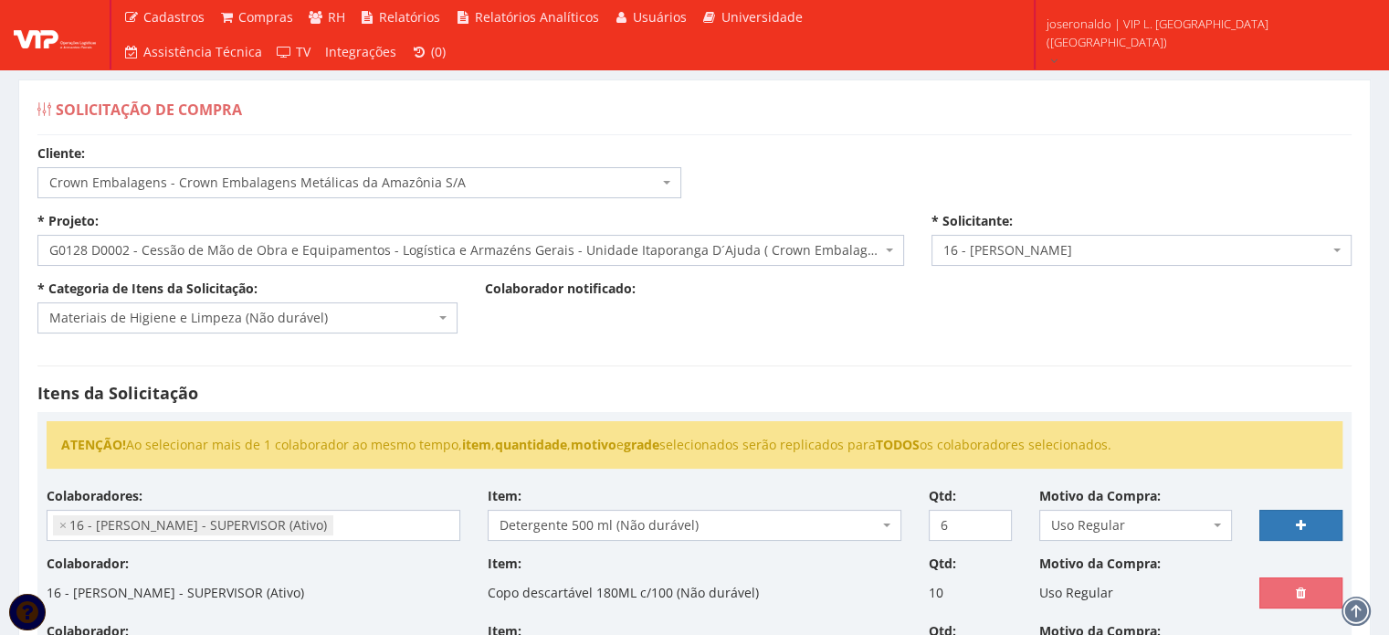
select select
type input "0"
select select
click at [204, 517] on input "search" at bounding box center [253, 524] width 412 height 29
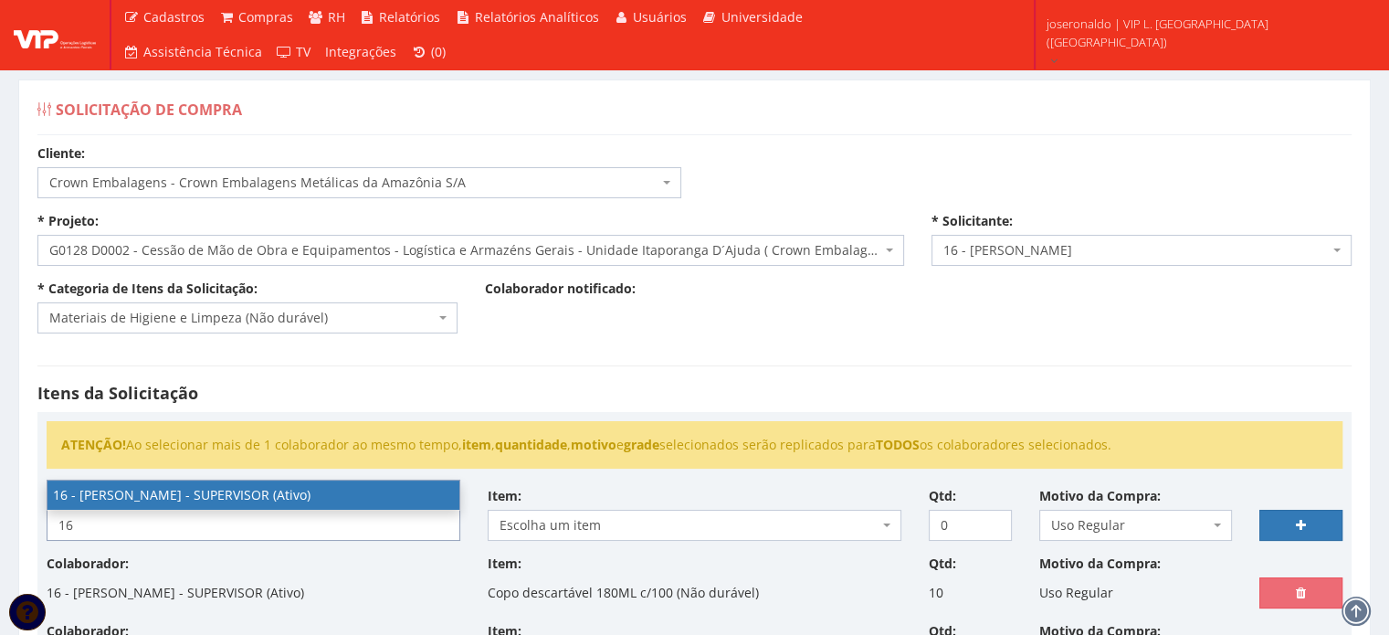
type input "16"
select select "1278"
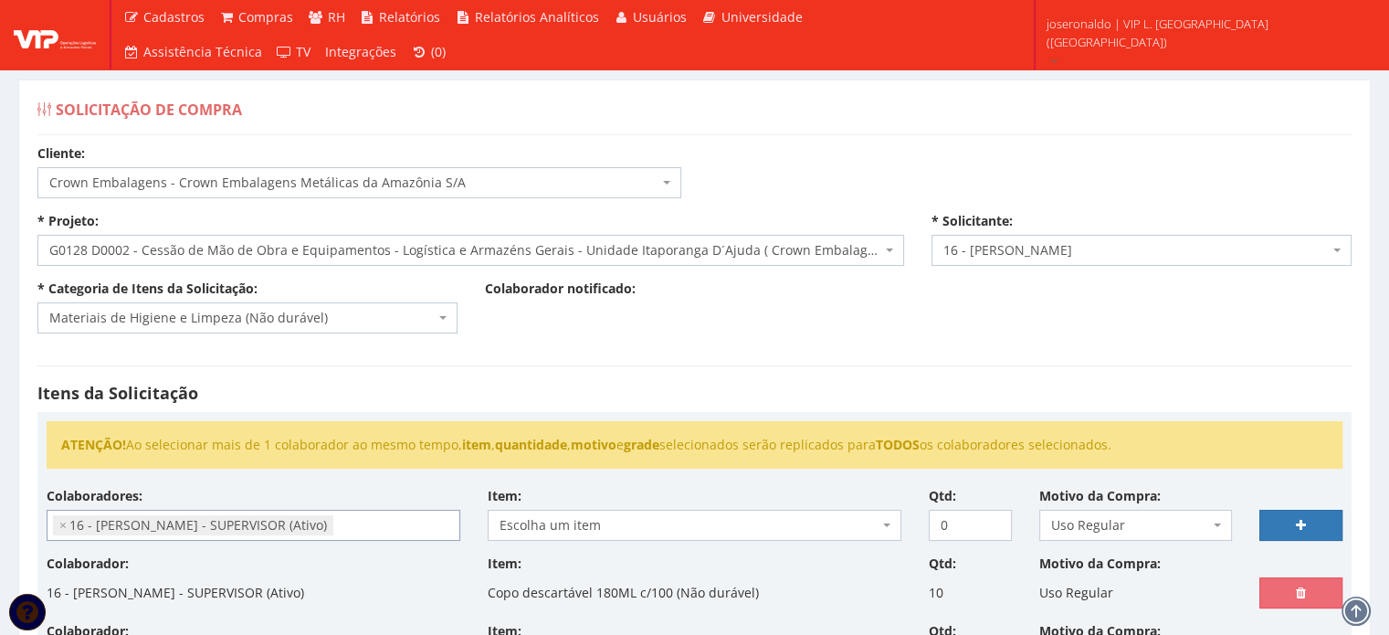
click at [552, 523] on span "Escolha um item" at bounding box center [689, 525] width 379 height 18
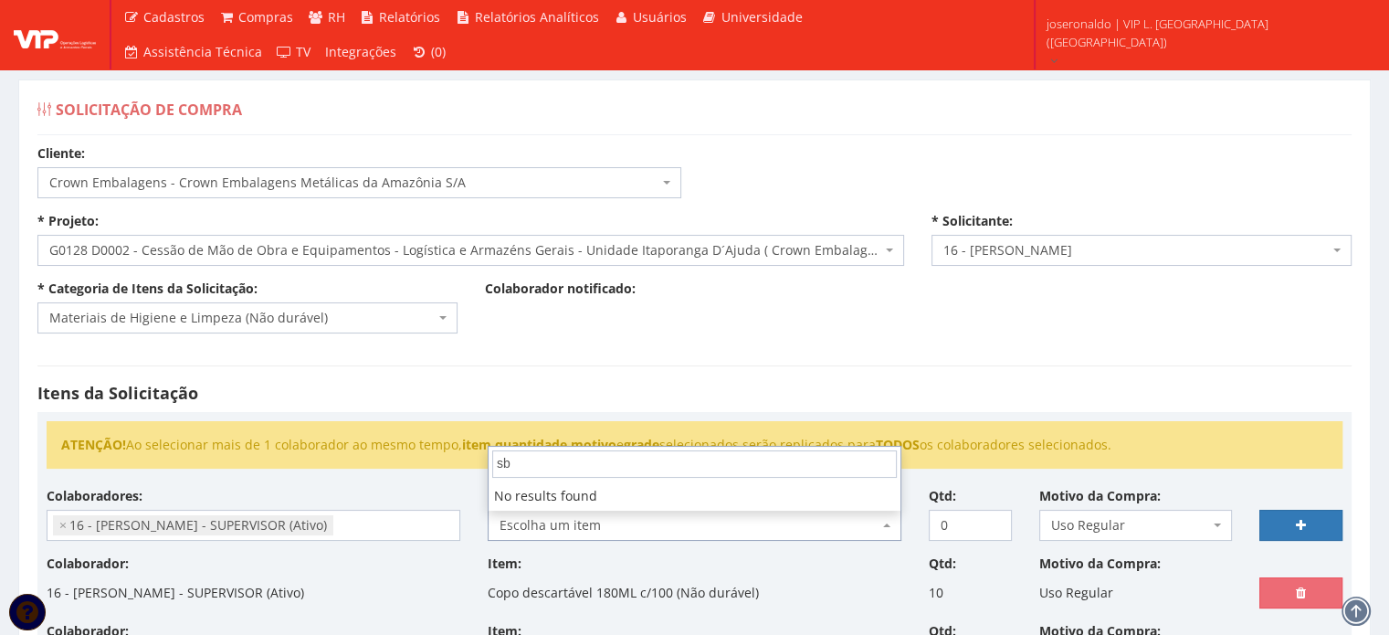
type input "s"
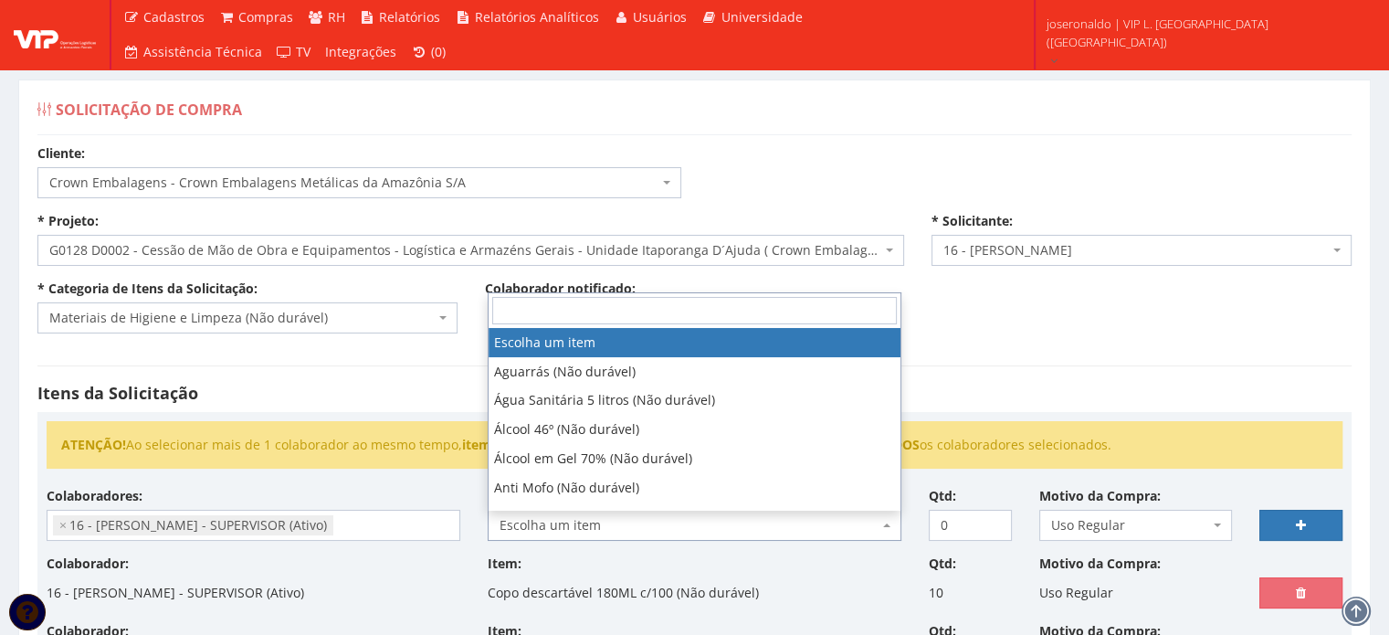
type input "a"
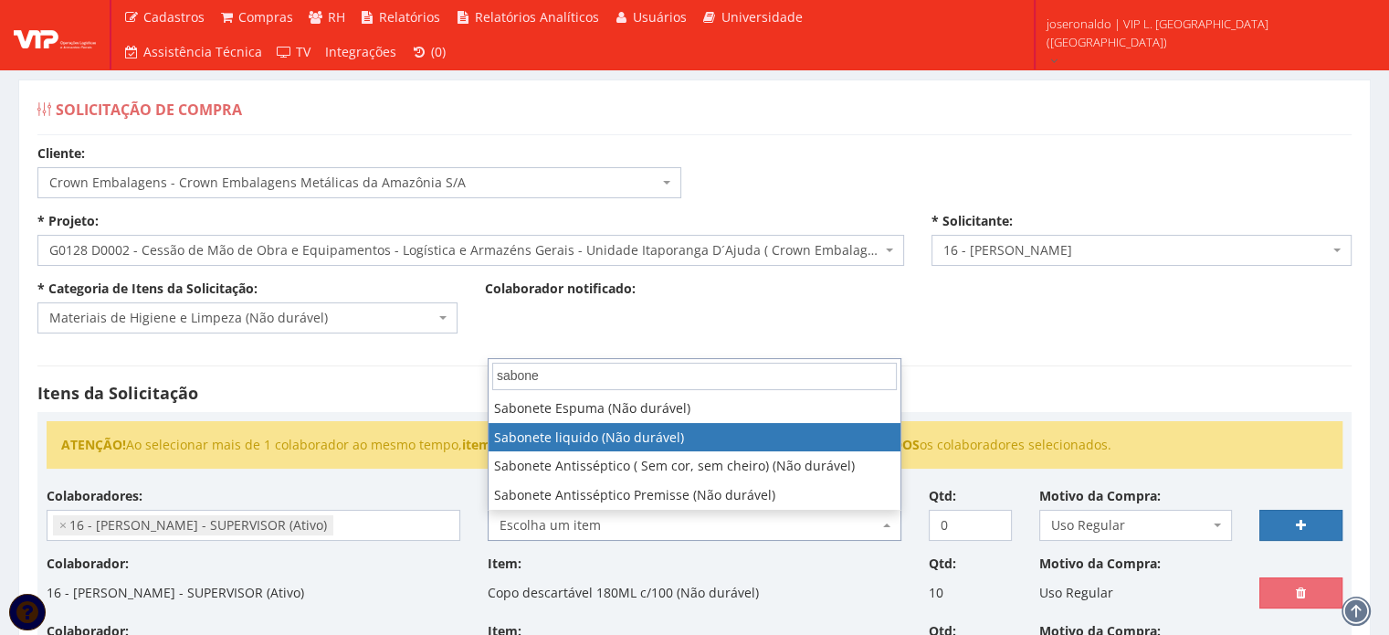
type input "sabone"
select select "700"
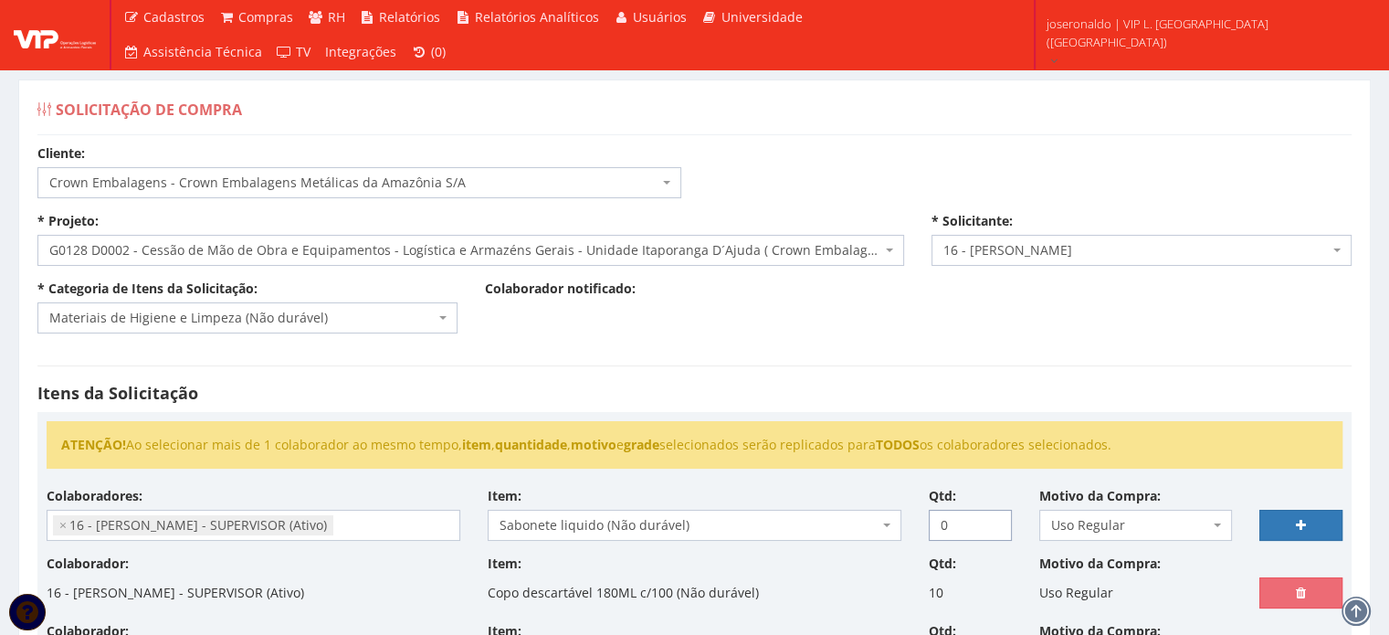
drag, startPoint x: 966, startPoint y: 521, endPoint x: 896, endPoint y: 523, distance: 70.3
click at [896, 523] on div "Colaboradores: - [PERSON_NAME] (Ativo) 9604 - [PERSON_NAME] APARECIDO [PERSON_N…" at bounding box center [694, 521] width 1323 height 68
type input "1"
click at [1309, 518] on link at bounding box center [1300, 525] width 83 height 31
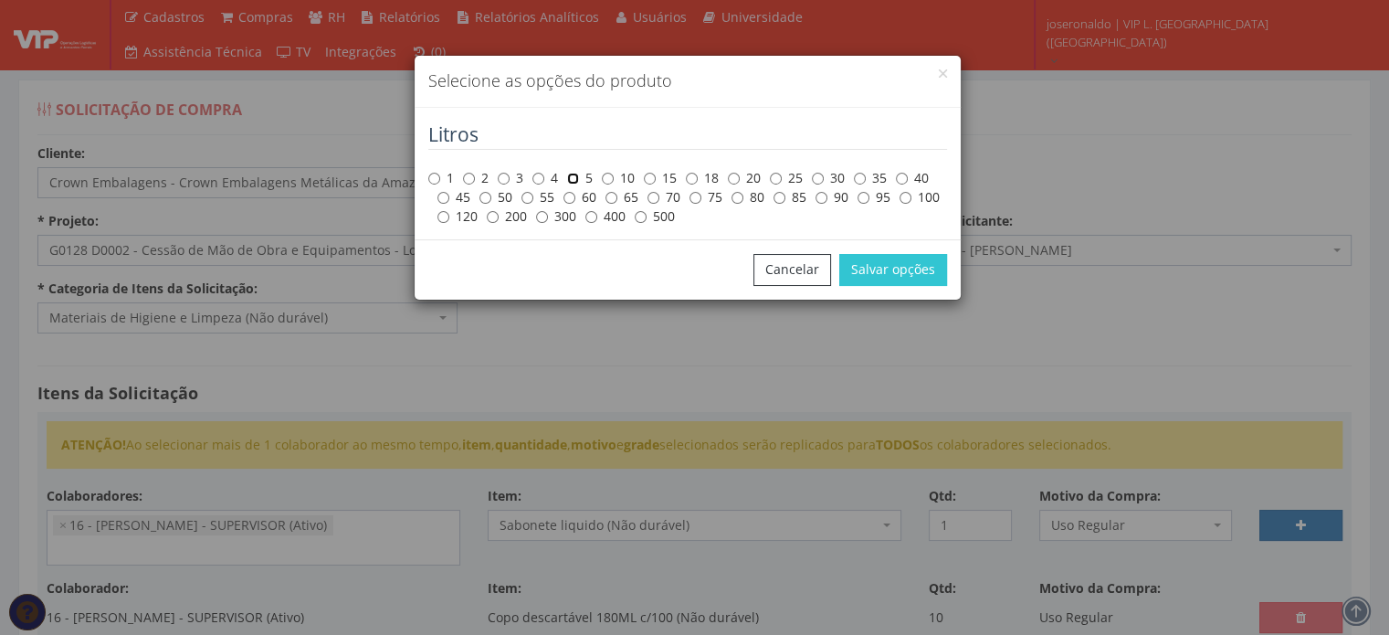
click at [576, 175] on input "5" at bounding box center [573, 179] width 12 height 12
radio input "true"
click at [881, 261] on button "Salvar opções" at bounding box center [893, 269] width 108 height 31
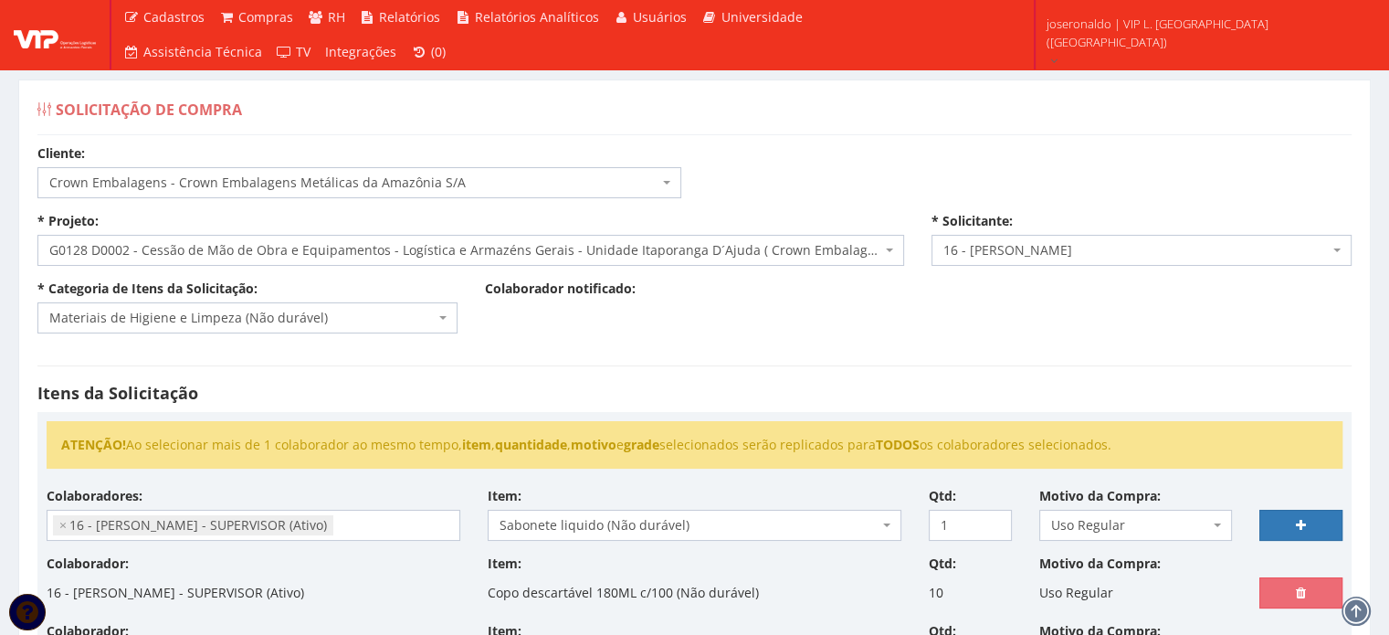
select select
type input "0"
select select
click at [245, 525] on input "search" at bounding box center [253, 524] width 412 height 29
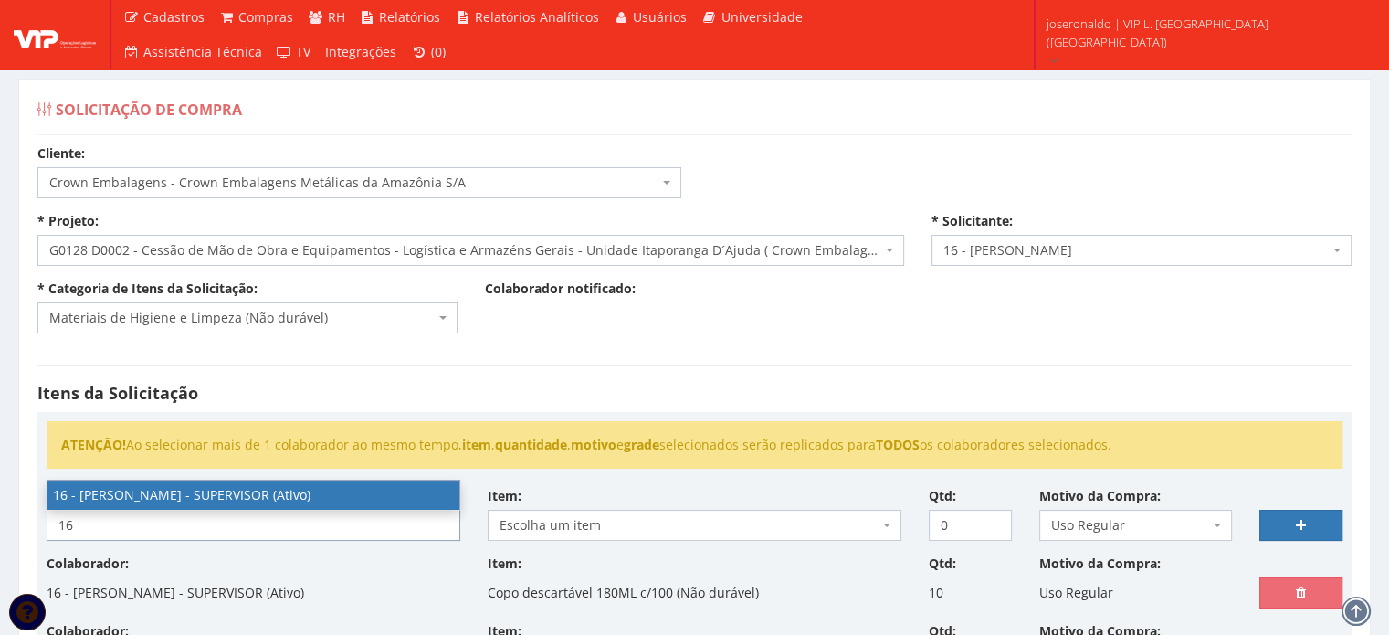
type input "16"
select select "1278"
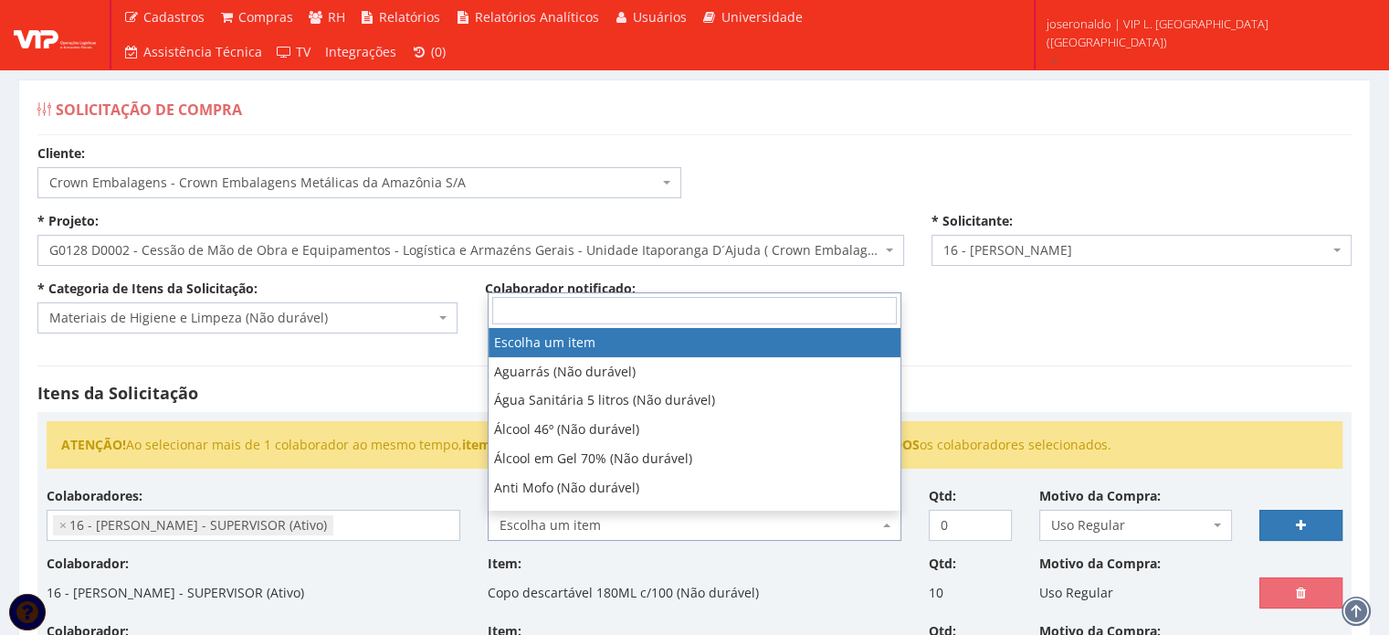
click at [809, 519] on span "Escolha um item" at bounding box center [689, 525] width 379 height 18
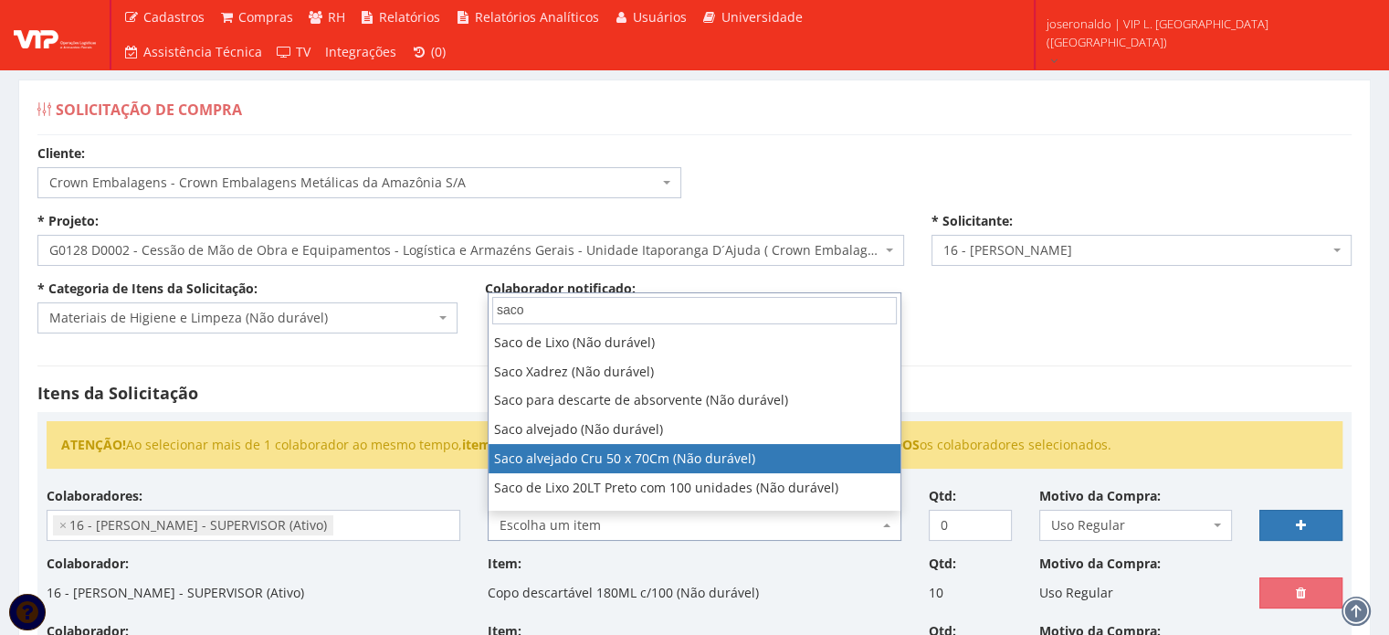
scroll to position [80, 0]
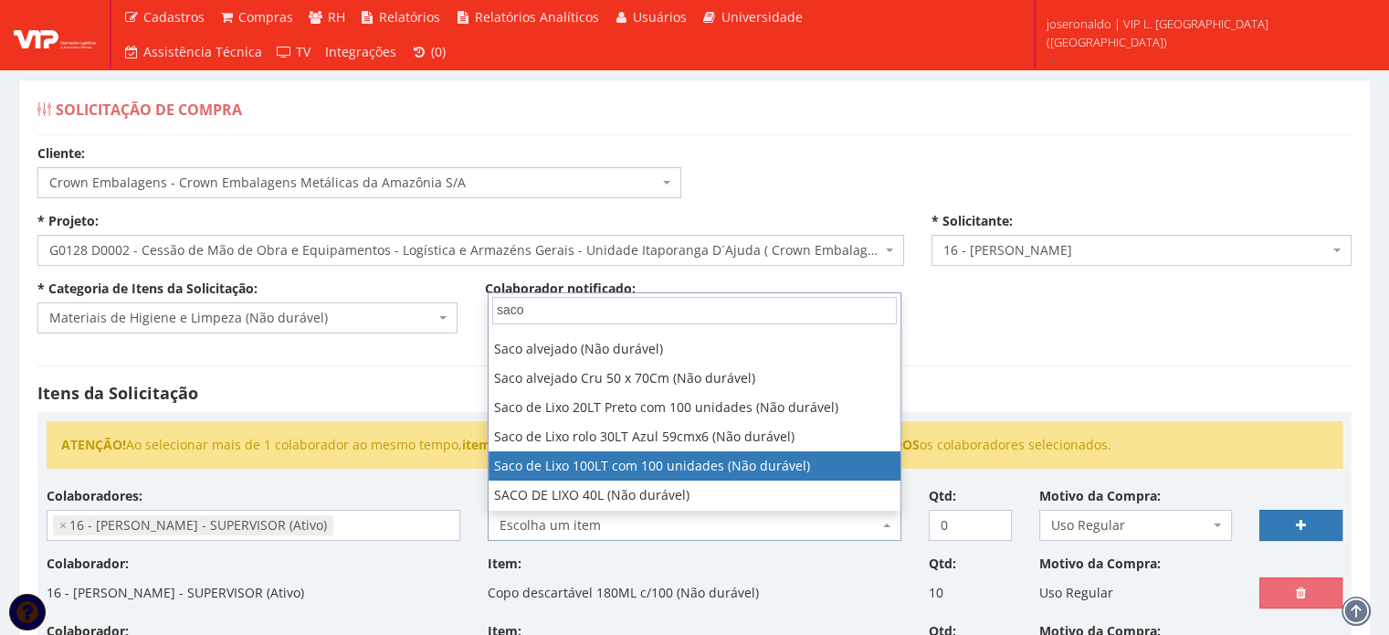
type input "saco"
select select "1709"
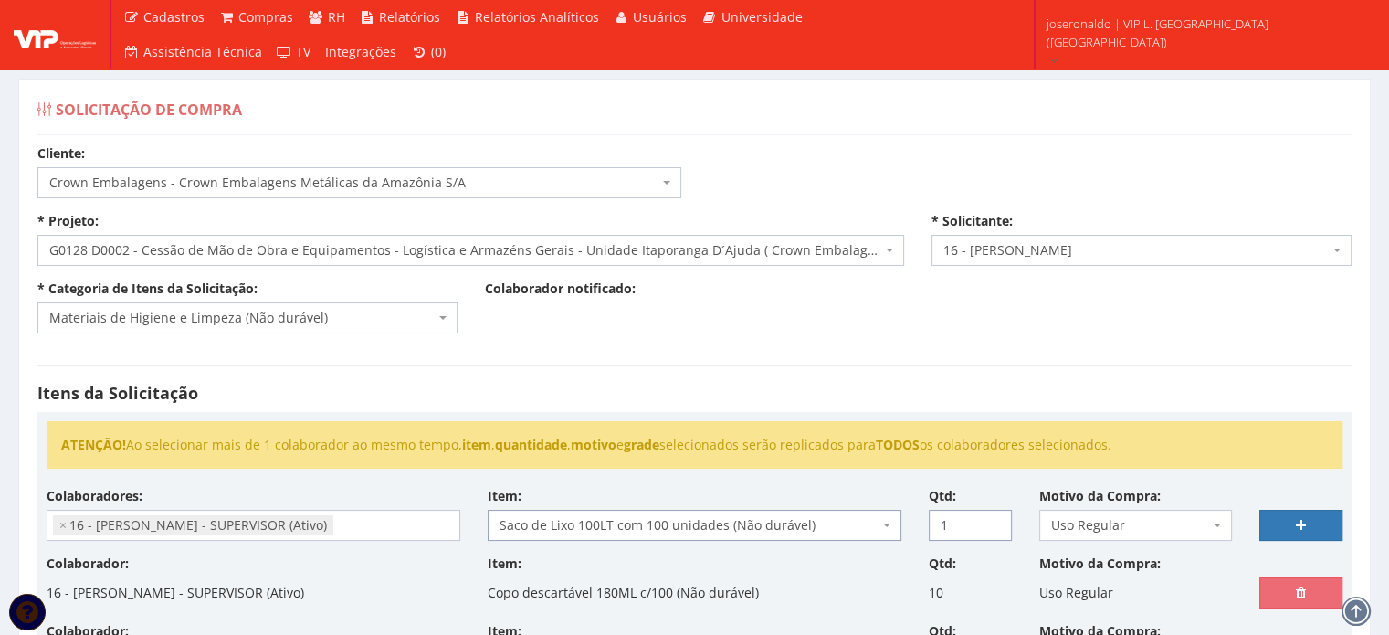
type input "1"
click at [993, 518] on input "1" at bounding box center [970, 525] width 83 height 31
click at [1267, 507] on div at bounding box center [1301, 514] width 110 height 54
click at [1296, 526] on icon at bounding box center [1301, 525] width 10 height 13
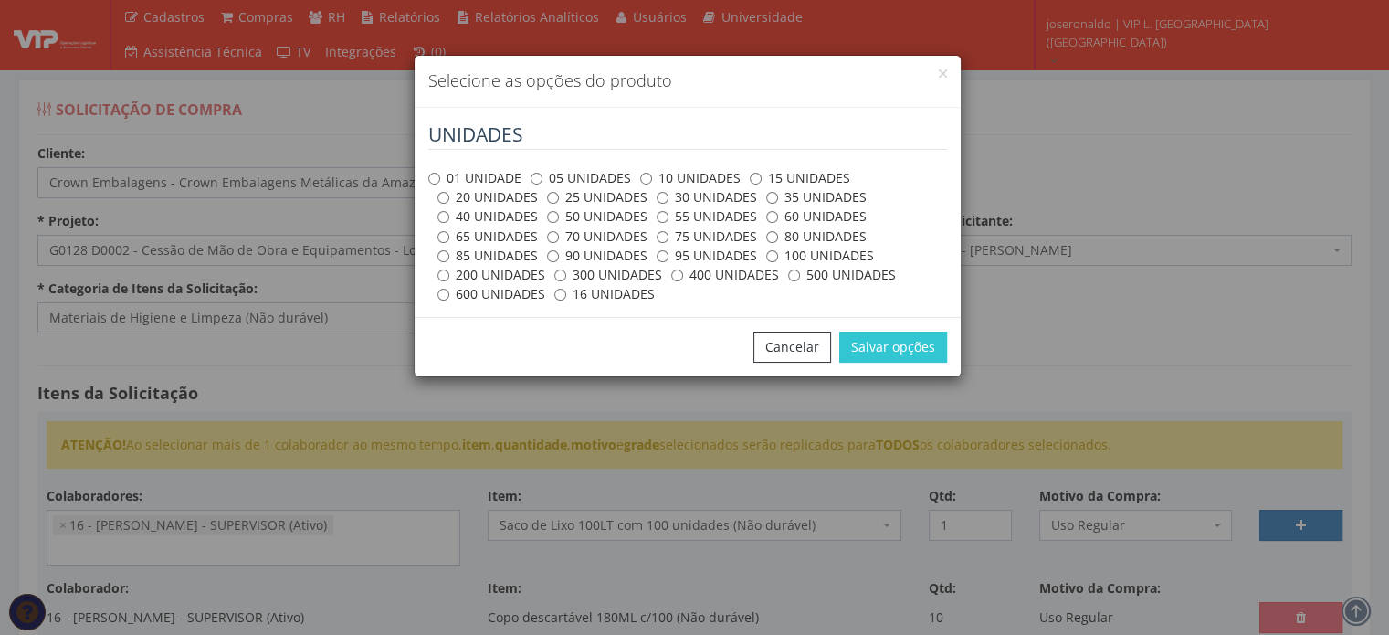
click at [441, 179] on label "01 UNIDADE" at bounding box center [474, 178] width 93 height 18
click at [440, 179] on input "01 UNIDADE" at bounding box center [434, 179] width 12 height 12
radio input "true"
click at [891, 340] on button "Salvar opções" at bounding box center [893, 346] width 108 height 31
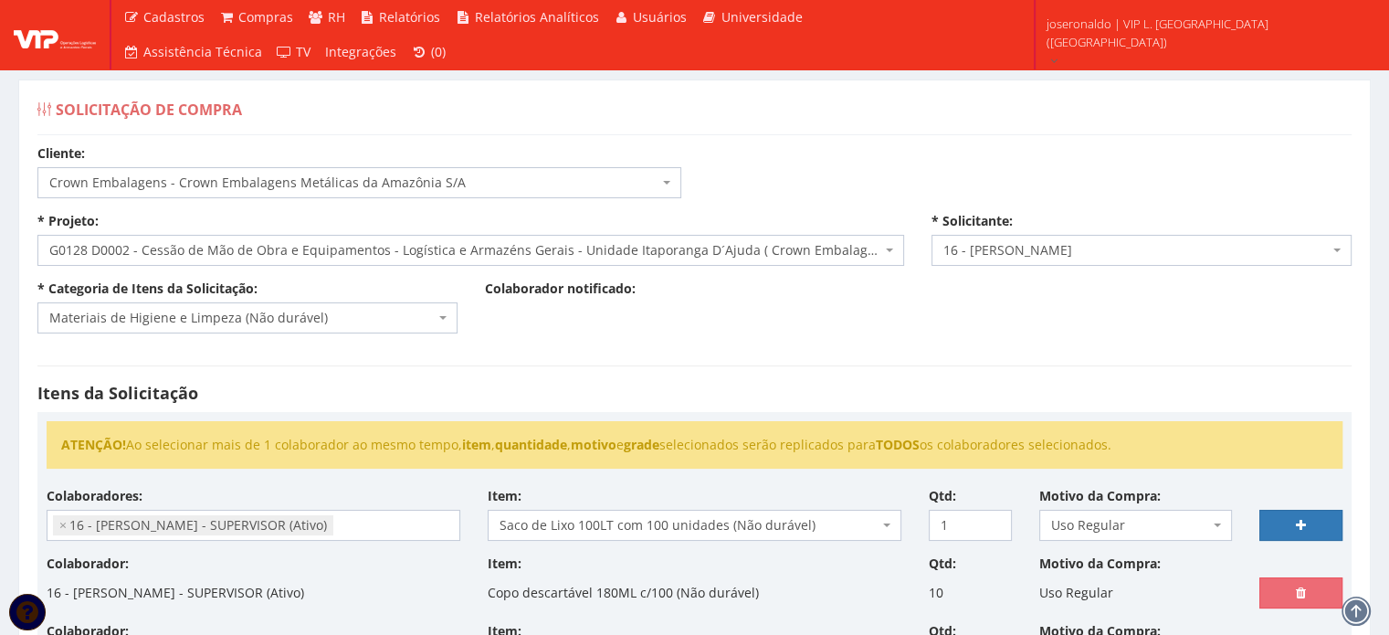
select select
type input "0"
select select
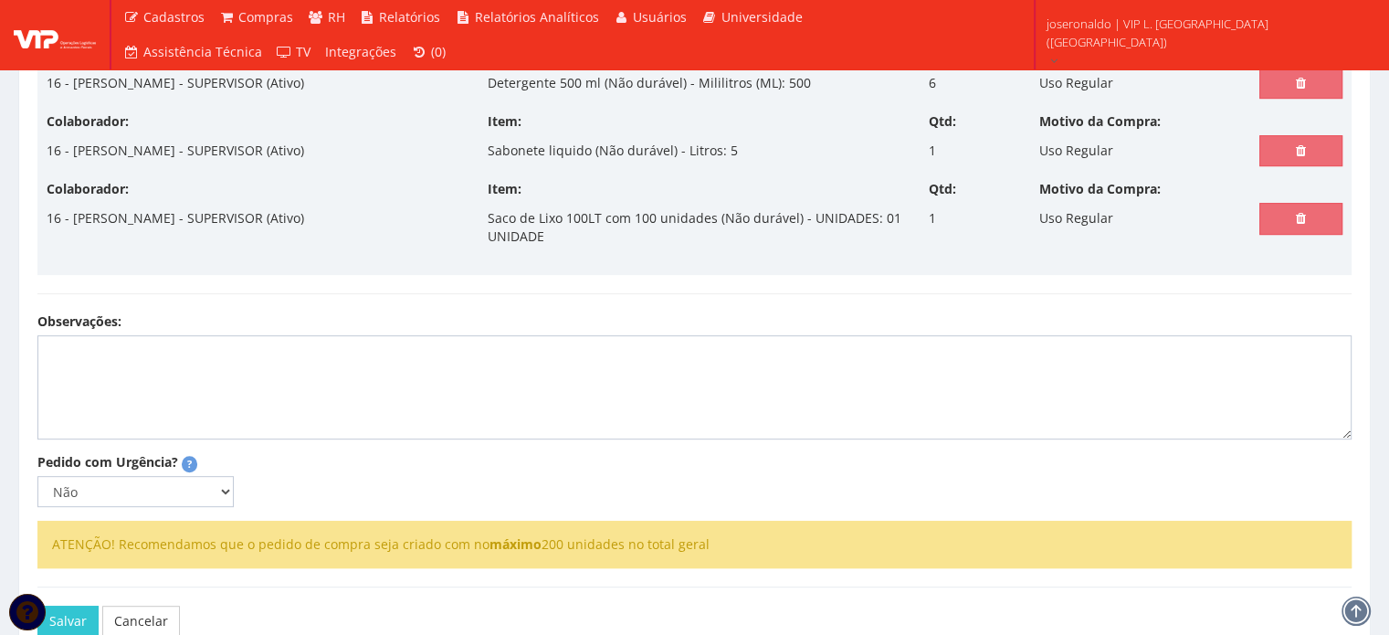
scroll to position [837, 0]
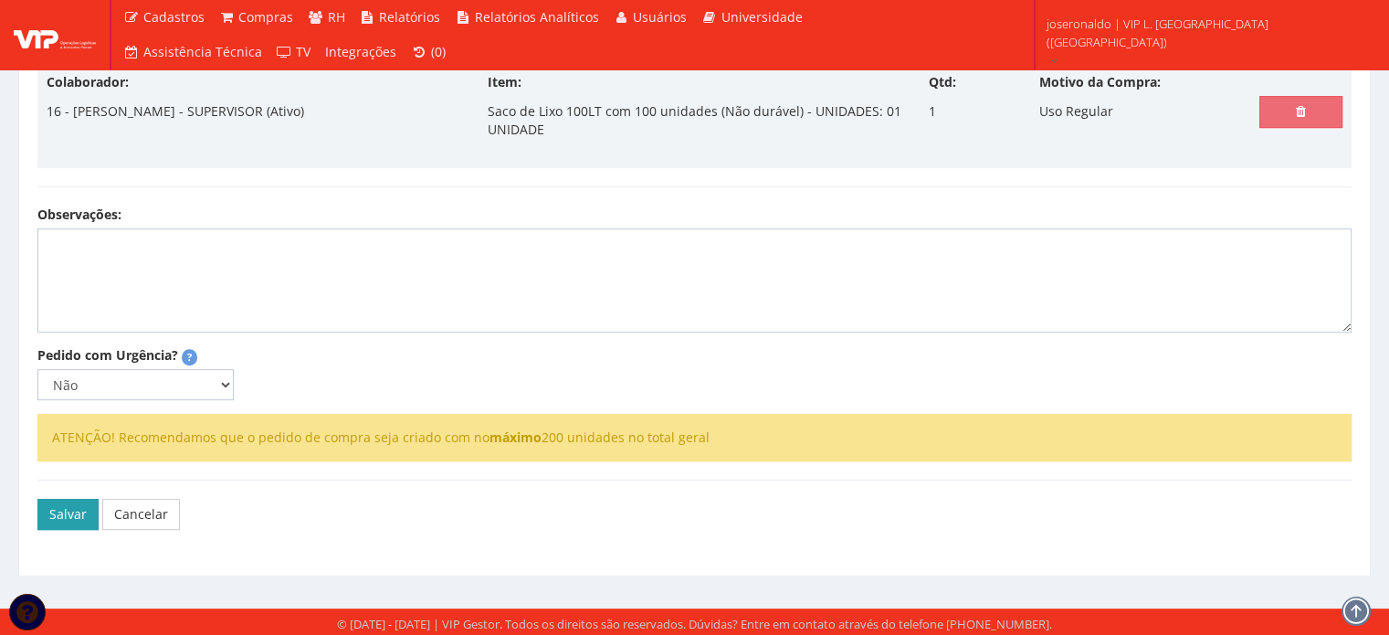
click at [79, 513] on button "Salvar" at bounding box center [67, 514] width 61 height 31
